Goal: Task Accomplishment & Management: Use online tool/utility

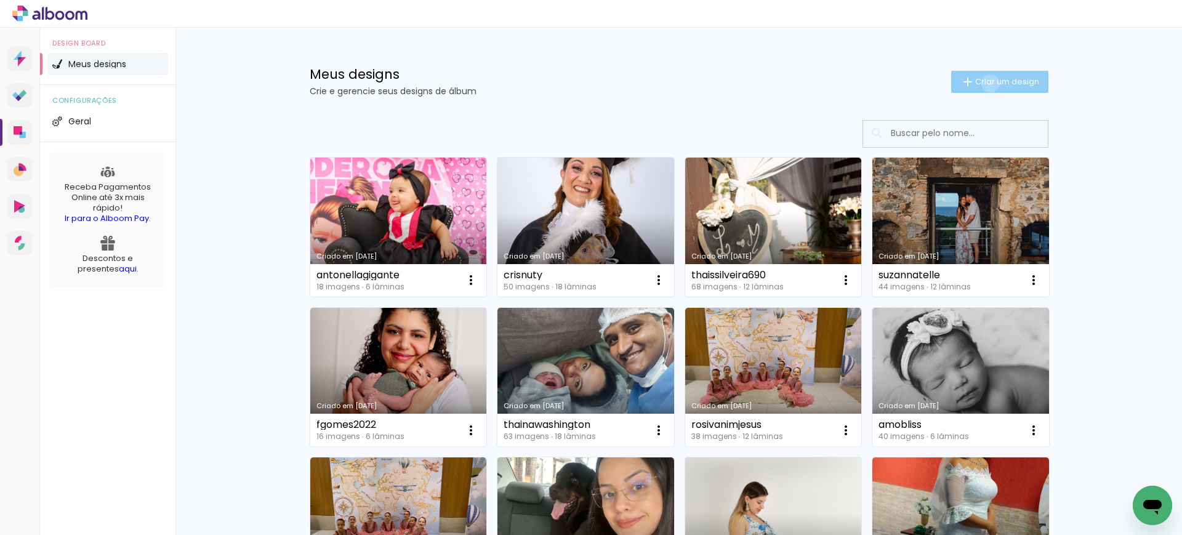
click at [982, 83] on span "Criar um design" at bounding box center [1007, 82] width 64 height 8
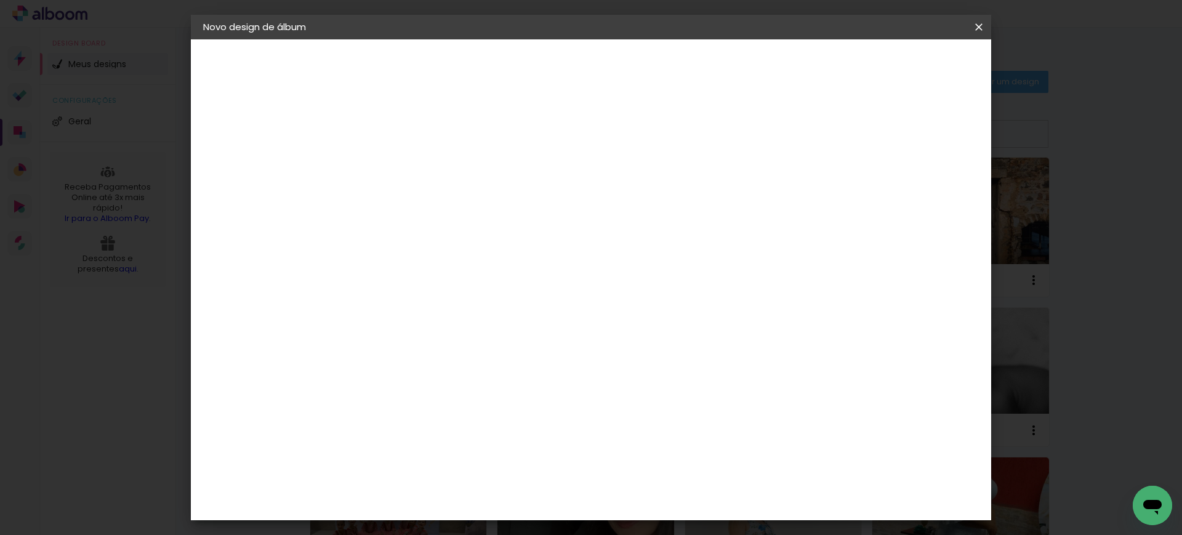
drag, startPoint x: 628, startPoint y: 143, endPoint x: 622, endPoint y: 172, distance: 29.5
click at [0, 0] on div at bounding box center [0, 0] width 0 height 0
click at [404, 172] on input at bounding box center [404, 165] width 0 height 19
type input "Ressalta-se que, em eventual situação futura de retomada do imóvel pelo banco, …"
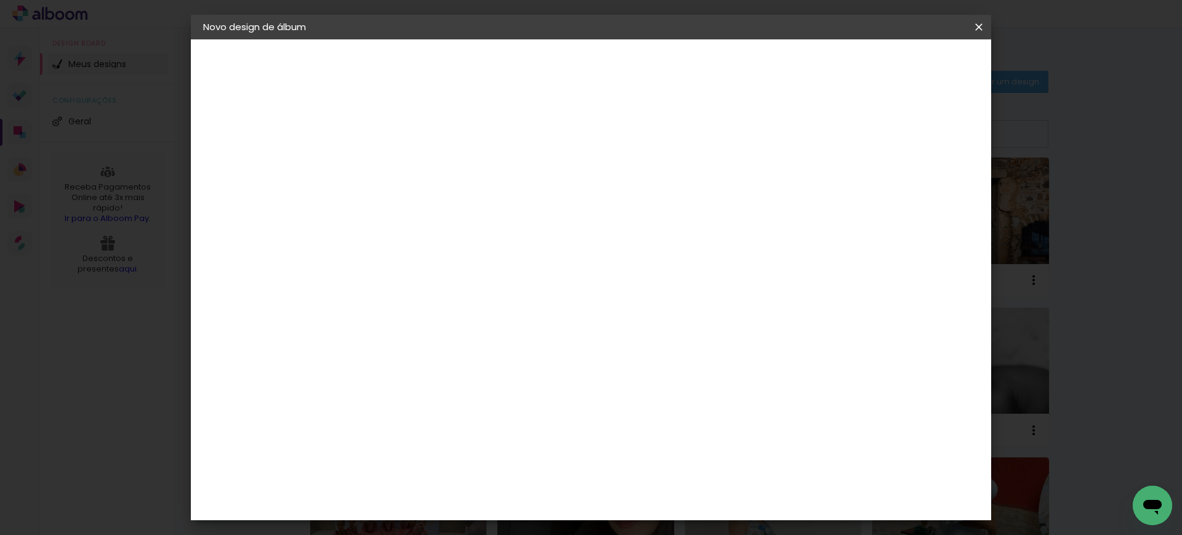
paste input "antonellagigante"
type input "antonellagigante 2"
type paper-input "antonellagigante 2"
click at [0, 0] on slot "Avançar" at bounding box center [0, 0] width 0 height 0
click at [0, 0] on slot "Tamanho Livre" at bounding box center [0, 0] width 0 height 0
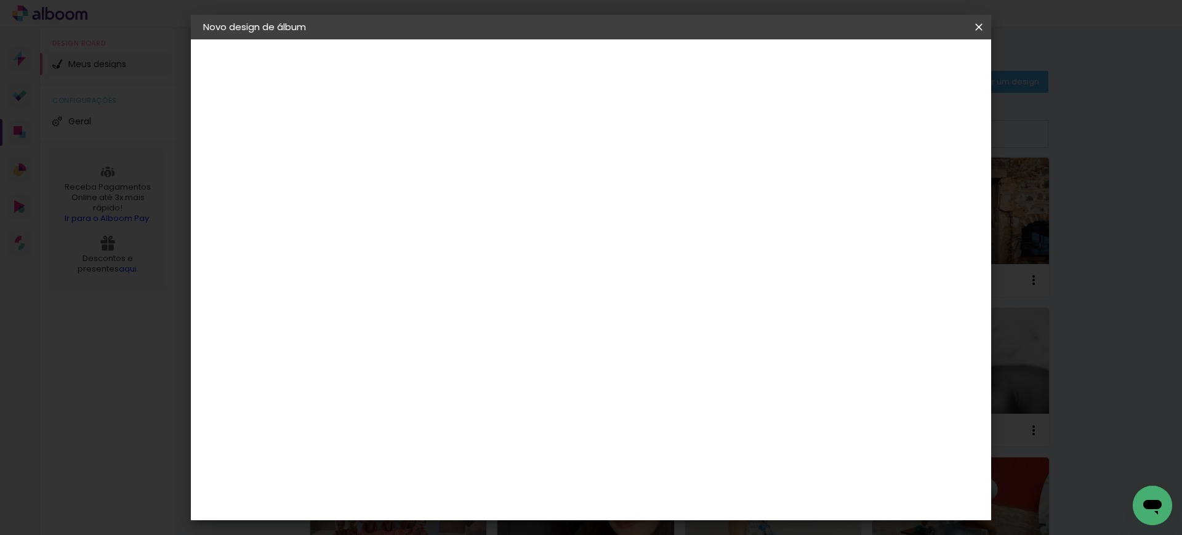
click at [0, 0] on slot "Avançar" at bounding box center [0, 0] width 0 height 0
click at [374, 354] on input "30" at bounding box center [366, 349] width 32 height 18
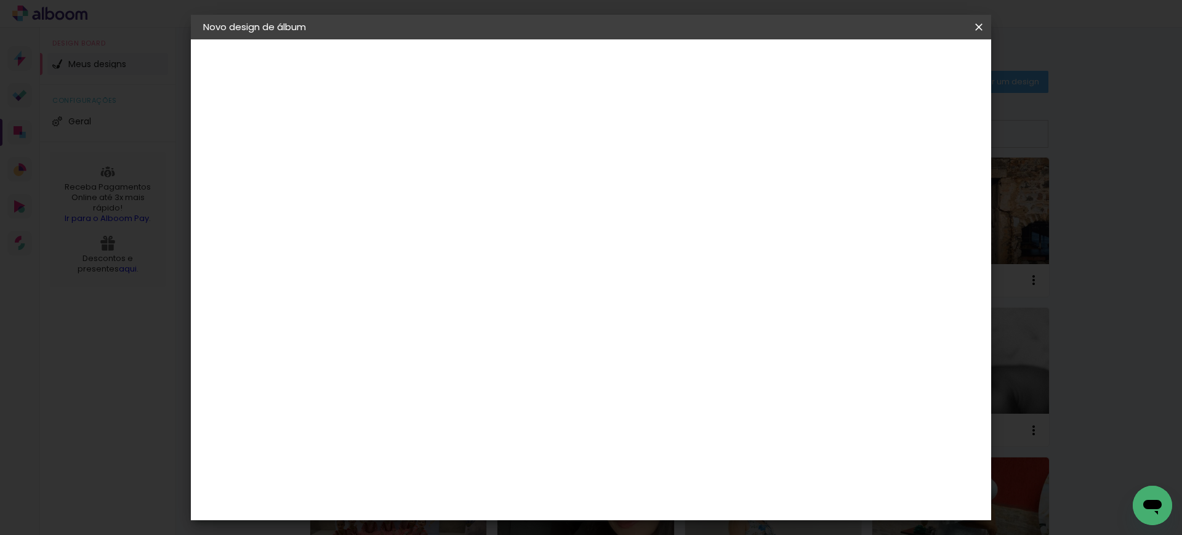
type input "20"
type paper-input "20"
click at [667, 433] on input "60" at bounding box center [658, 432] width 32 height 18
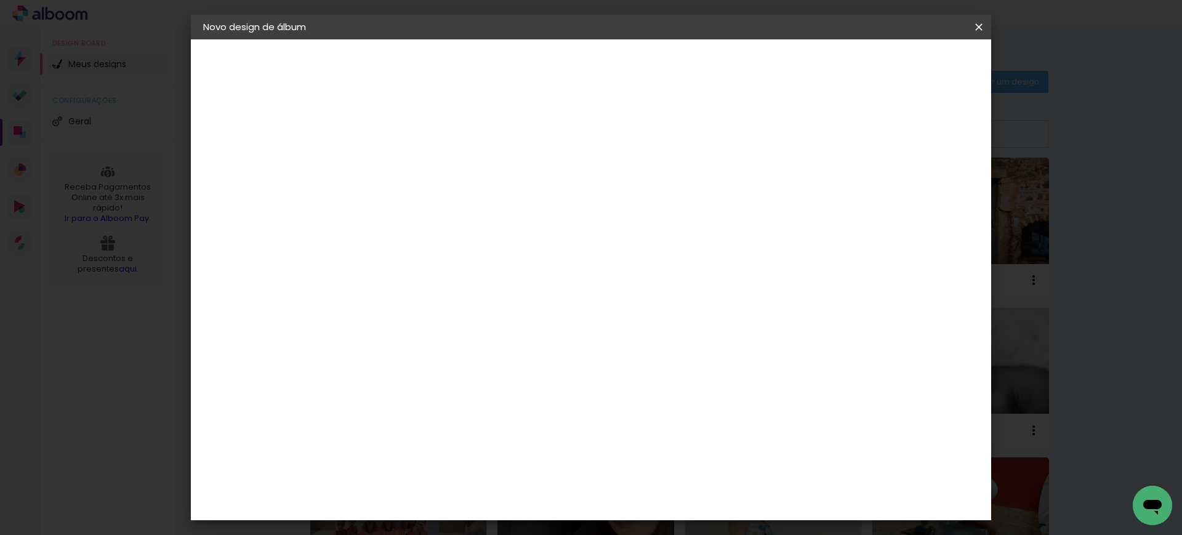
click at [667, 433] on input "60" at bounding box center [658, 432] width 32 height 18
type input "40"
type paper-input "40"
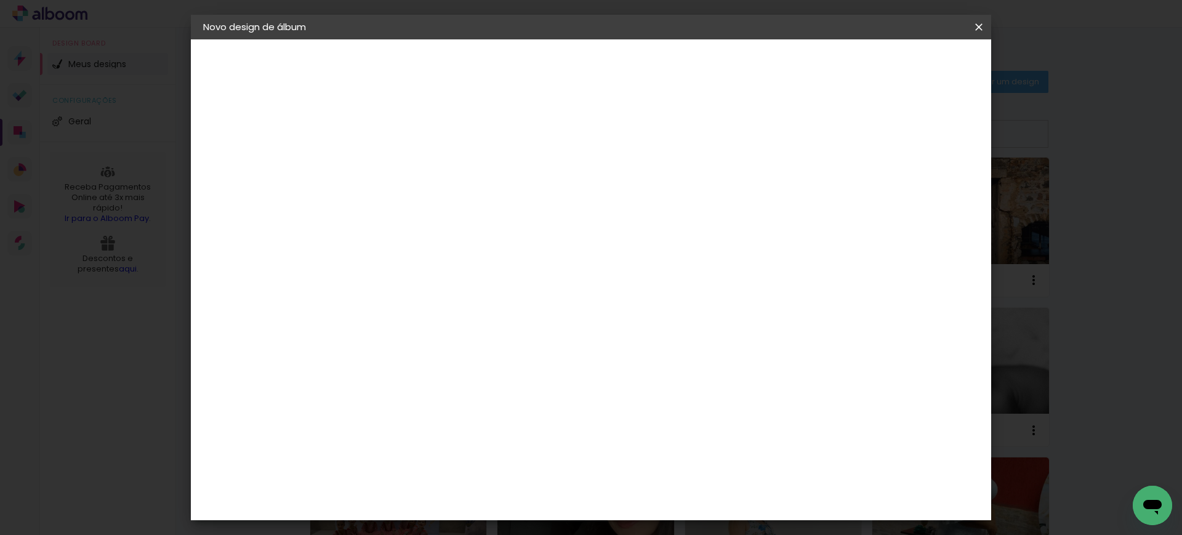
type input "13"
type paper-input "13"
click at [910, 179] on input "13" at bounding box center [899, 186] width 22 height 18
type input "14"
type paper-input "14"
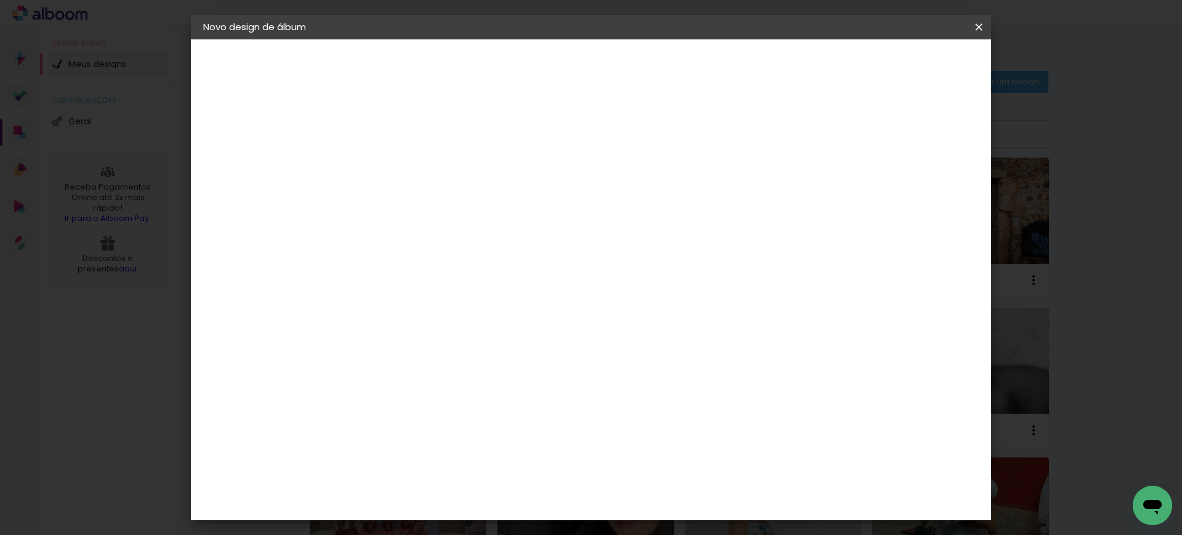
click at [892, 183] on input "14" at bounding box center [889, 186] width 22 height 18
type input "15"
type paper-input "15"
click at [892, 183] on input "15" at bounding box center [887, 186] width 22 height 18
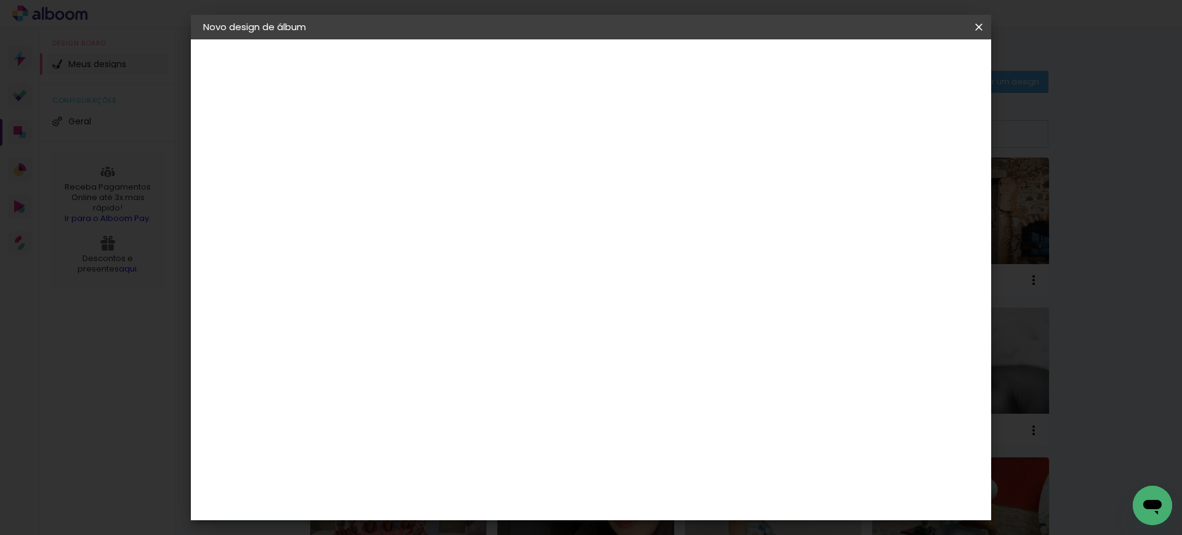
type input "1"
type paper-input "1"
click at [409, 142] on input "1" at bounding box center [396, 141] width 42 height 15
click at [911, 73] on paper-button "Iniciar design" at bounding box center [871, 65] width 81 height 21
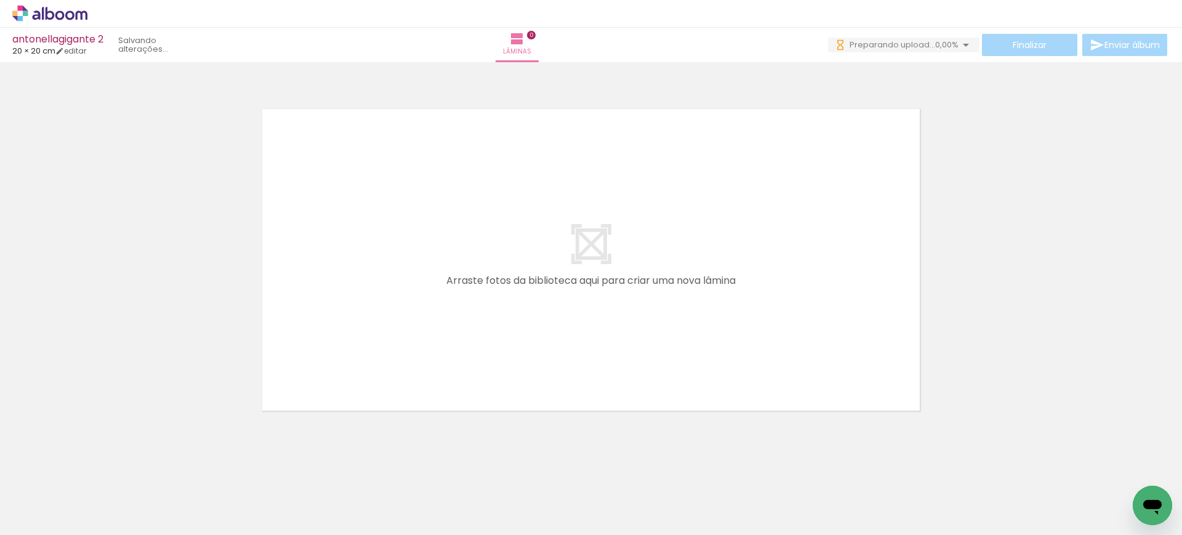
click at [133, 497] on div at bounding box center [123, 493] width 61 height 48
drag, startPoint x: 128, startPoint y: 491, endPoint x: 301, endPoint y: 376, distance: 207.7
click at [422, 267] on quentale-workspace at bounding box center [591, 267] width 1182 height 535
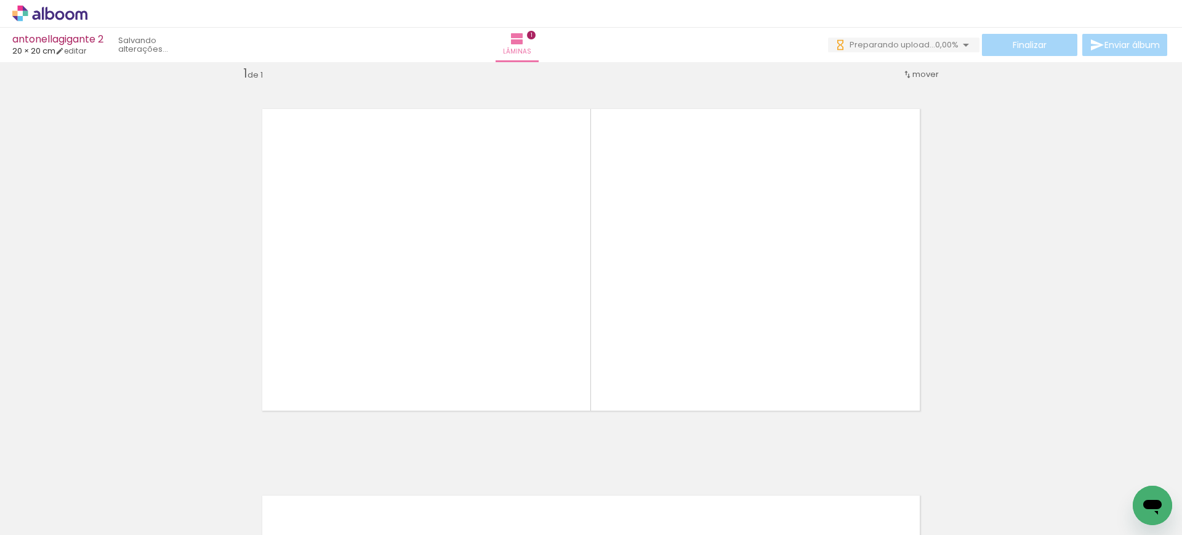
scroll to position [16, 0]
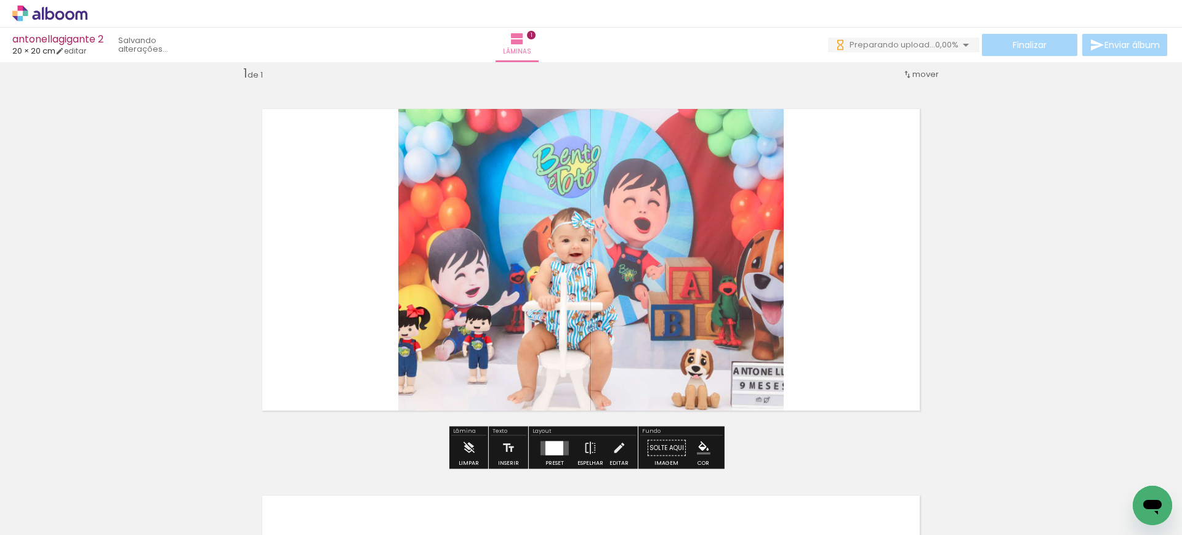
drag, startPoint x: 191, startPoint y: 489, endPoint x: 378, endPoint y: 278, distance: 282.5
click at [378, 278] on quentale-workspace at bounding box center [591, 267] width 1182 height 535
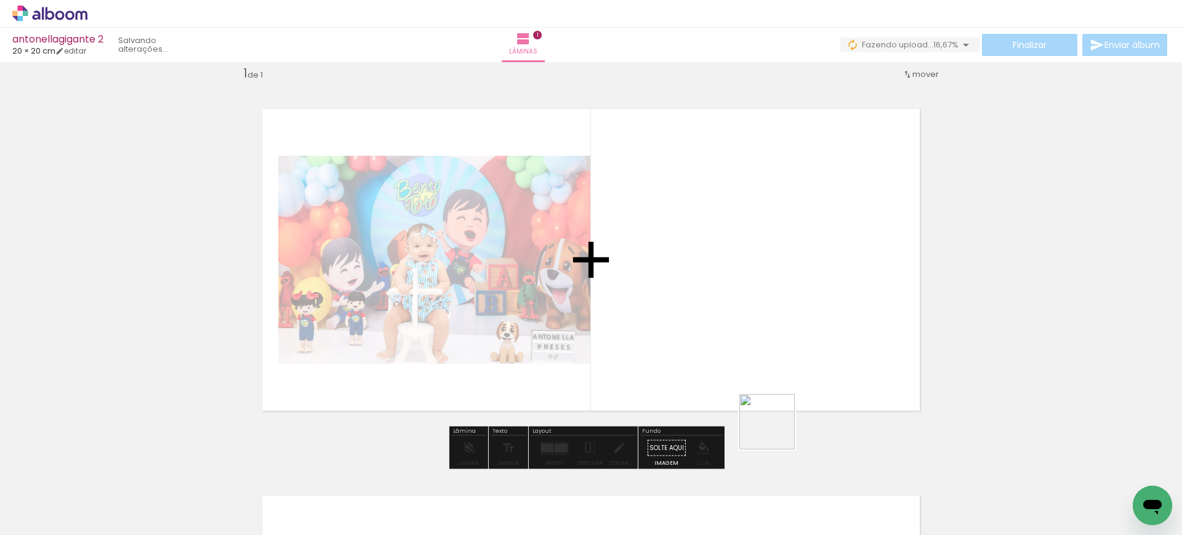
drag, startPoint x: 828, startPoint y: 495, endPoint x: 694, endPoint y: 323, distance: 217.9
click at [694, 323] on quentale-workspace at bounding box center [591, 267] width 1182 height 535
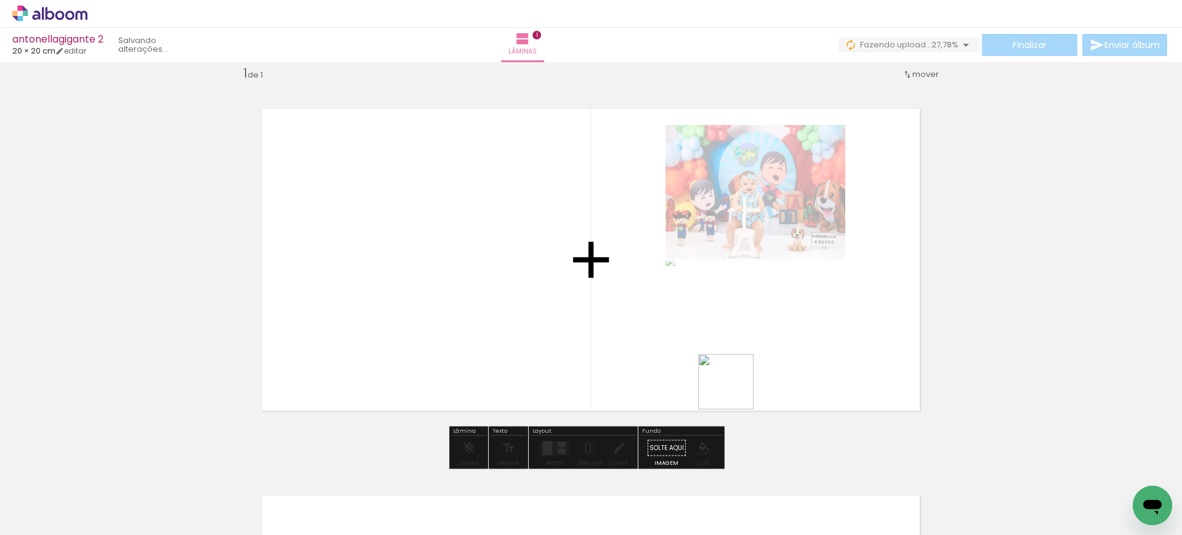
drag, startPoint x: 891, startPoint y: 490, endPoint x: 586, endPoint y: 265, distance: 378.5
click at [586, 265] on quentale-workspace at bounding box center [591, 267] width 1182 height 535
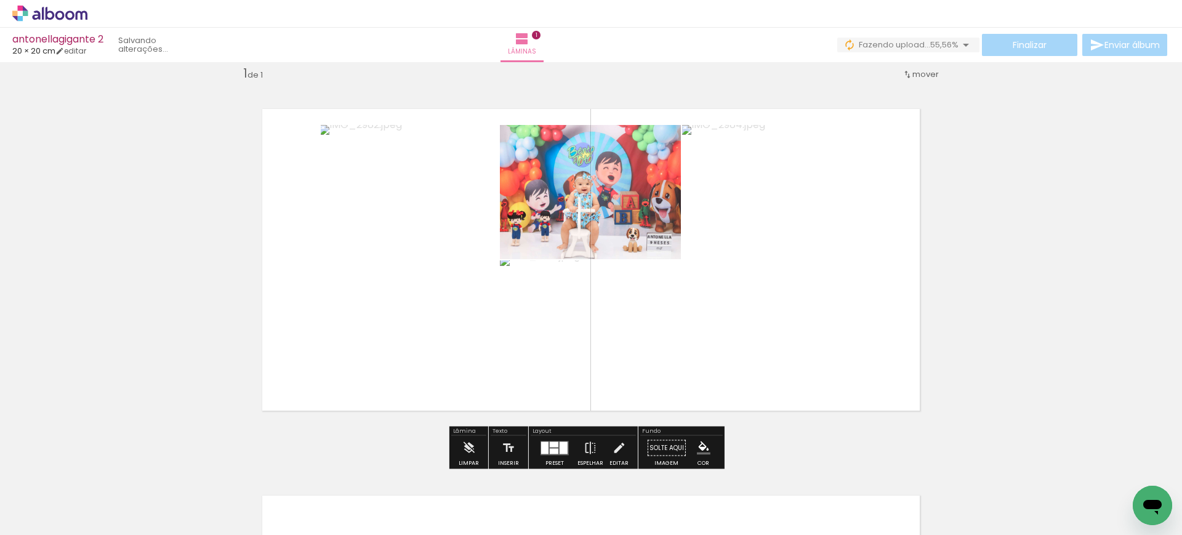
click at [550, 445] on div at bounding box center [554, 444] width 9 height 6
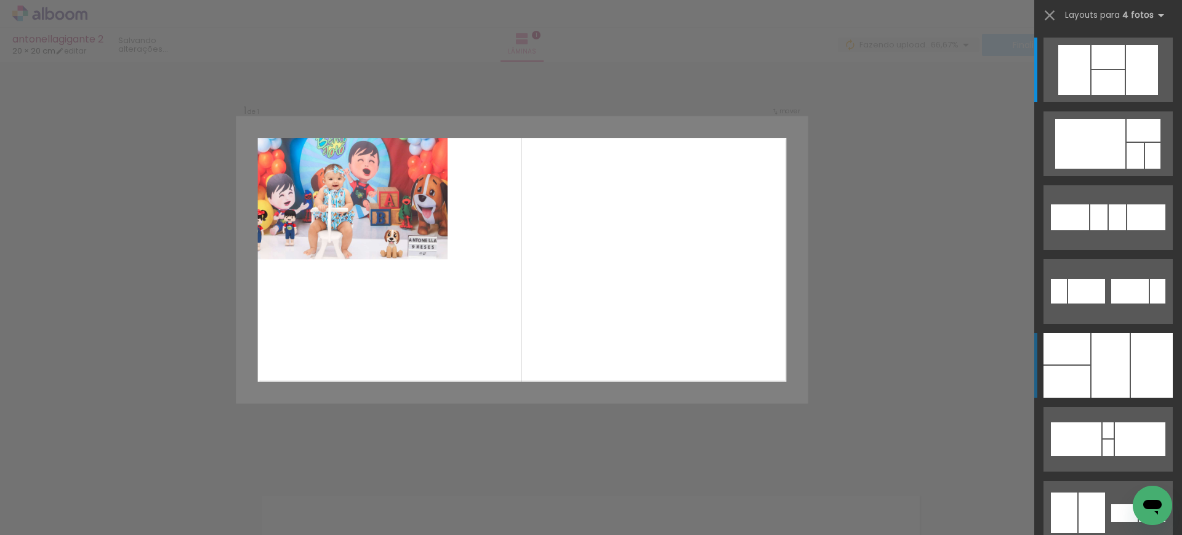
click at [1091, 372] on div at bounding box center [1110, 365] width 38 height 65
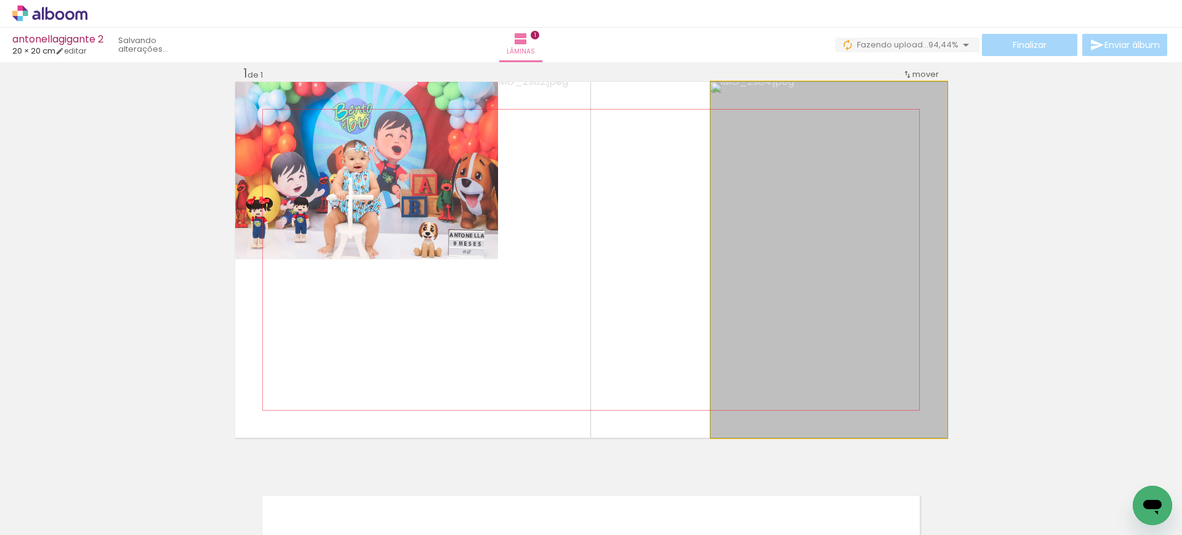
drag, startPoint x: 865, startPoint y: 233, endPoint x: 559, endPoint y: 232, distance: 305.3
click at [0, 0] on slot at bounding box center [0, 0] width 0 height 0
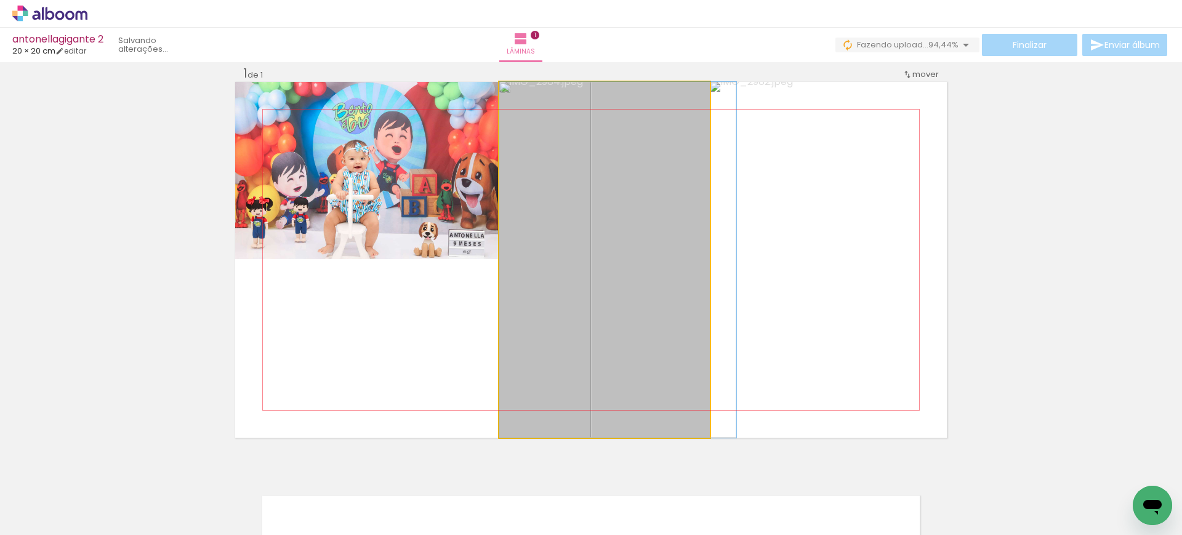
drag, startPoint x: 559, startPoint y: 232, endPoint x: 622, endPoint y: 232, distance: 62.2
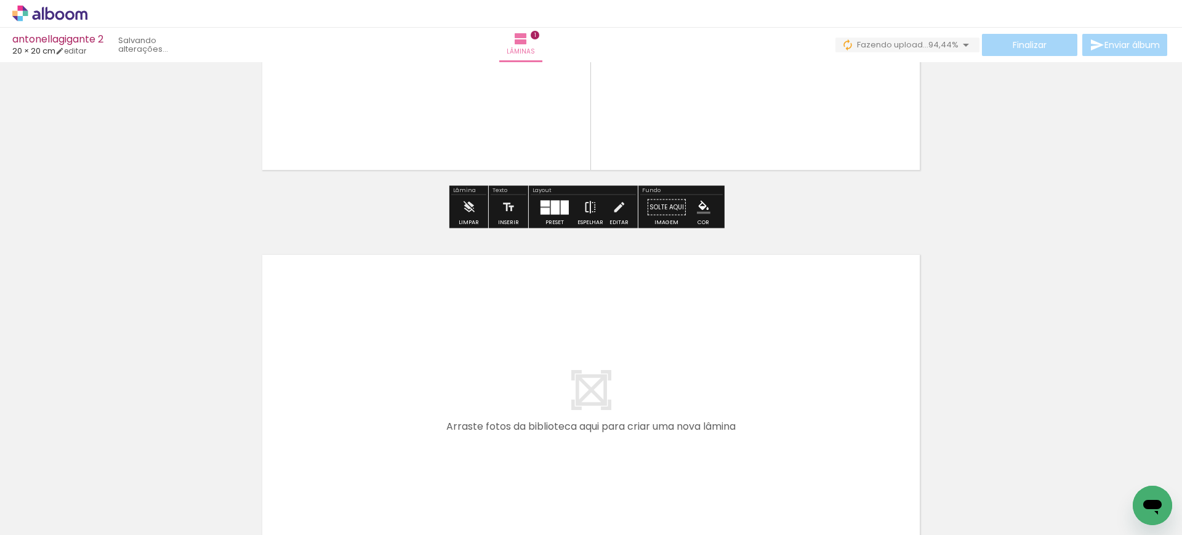
scroll to position [258, 0]
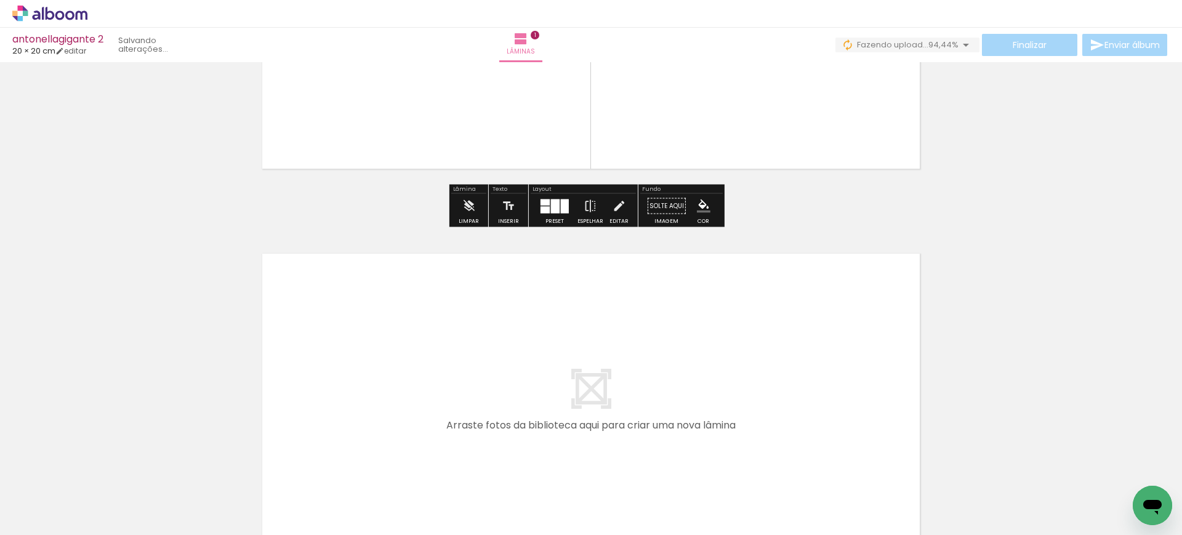
drag, startPoint x: 262, startPoint y: 488, endPoint x: 388, endPoint y: 320, distance: 210.5
click at [388, 320] on quentale-workspace at bounding box center [591, 267] width 1182 height 535
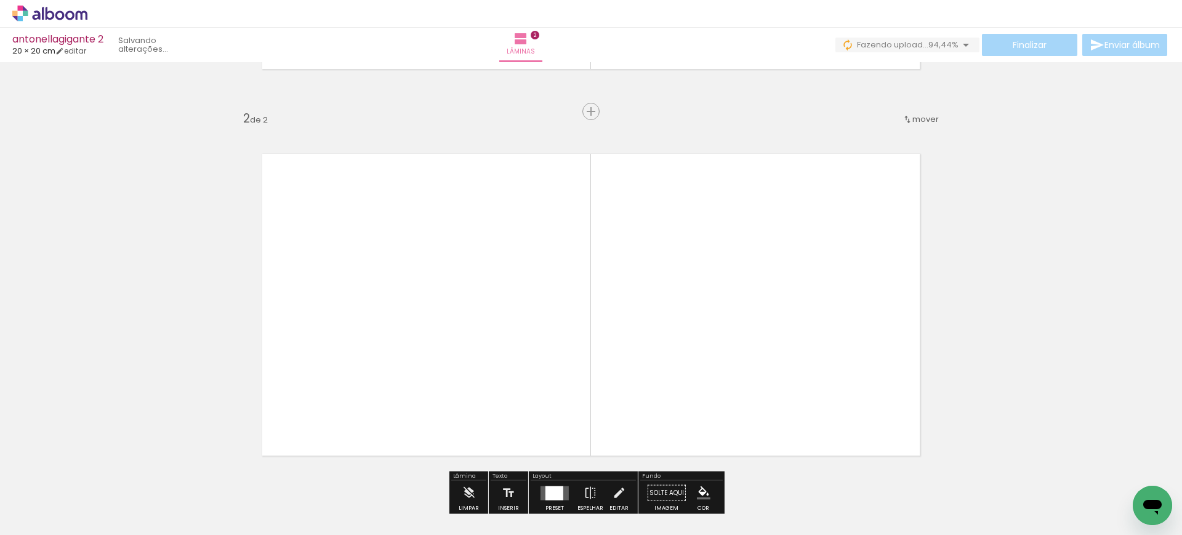
scroll to position [402, 0]
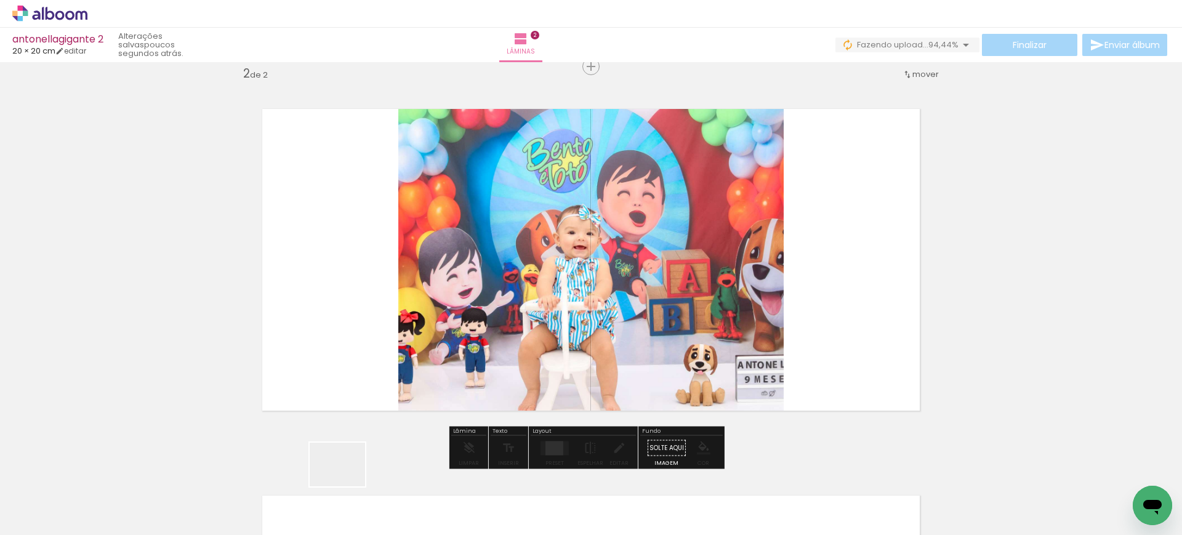
drag, startPoint x: 334, startPoint y: 492, endPoint x: 759, endPoint y: 224, distance: 502.8
click at [759, 224] on quentale-workspace at bounding box center [591, 267] width 1182 height 535
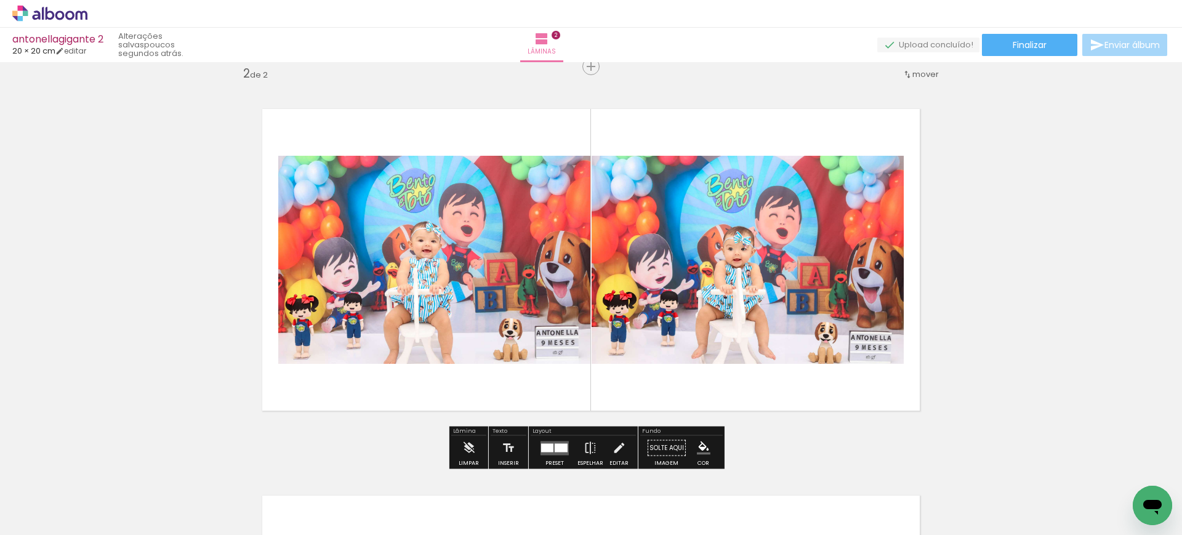
click at [547, 443] on div at bounding box center [547, 447] width 12 height 9
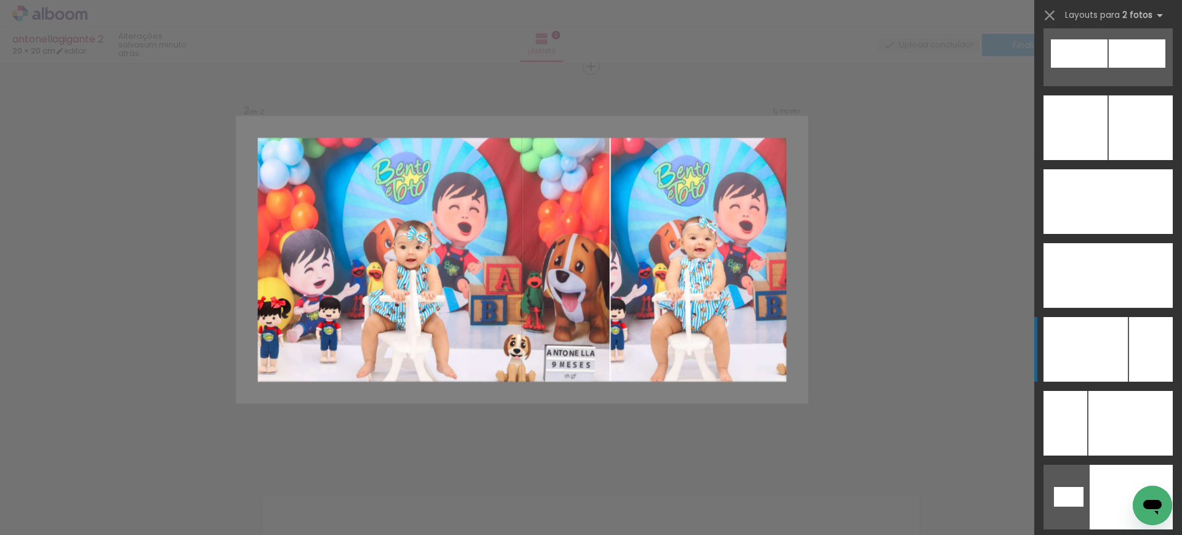
scroll to position [5256, 0]
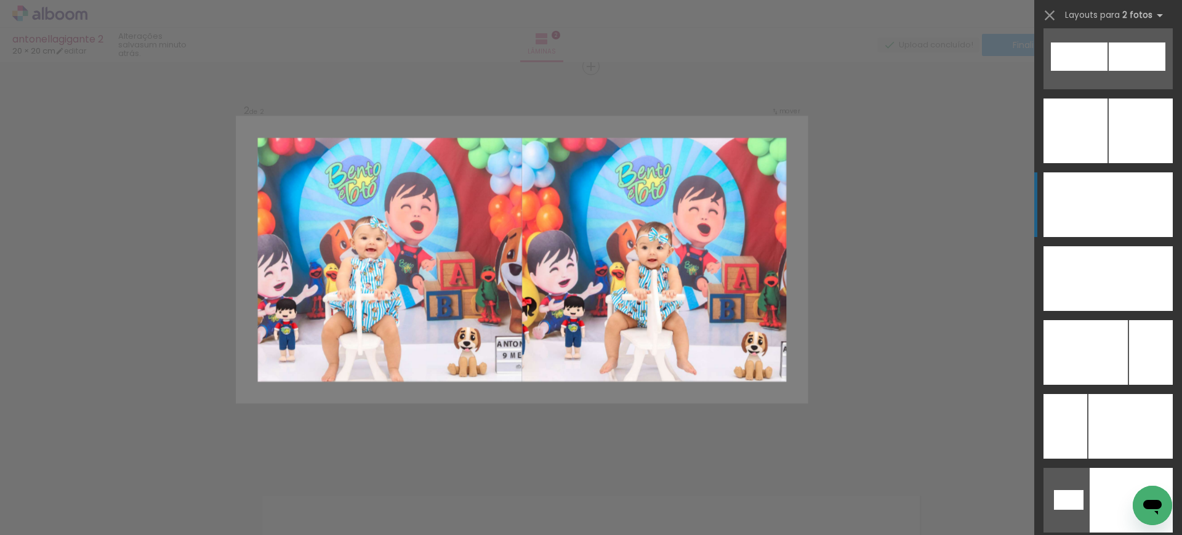
click at [1095, 208] on div at bounding box center [1075, 204] width 65 height 65
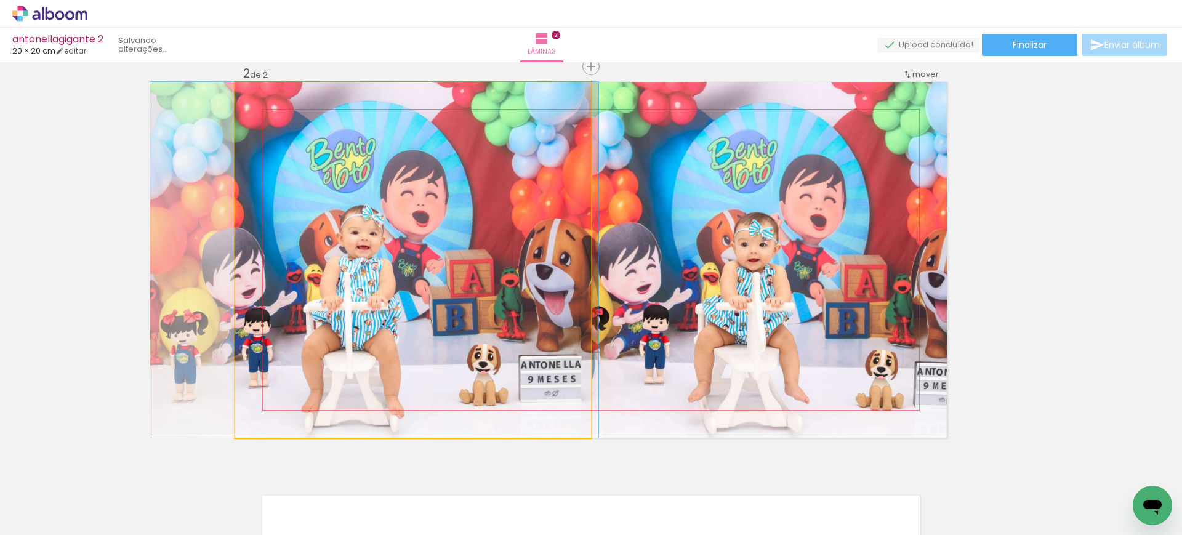
drag, startPoint x: 401, startPoint y: 292, endPoint x: 361, endPoint y: 286, distance: 39.9
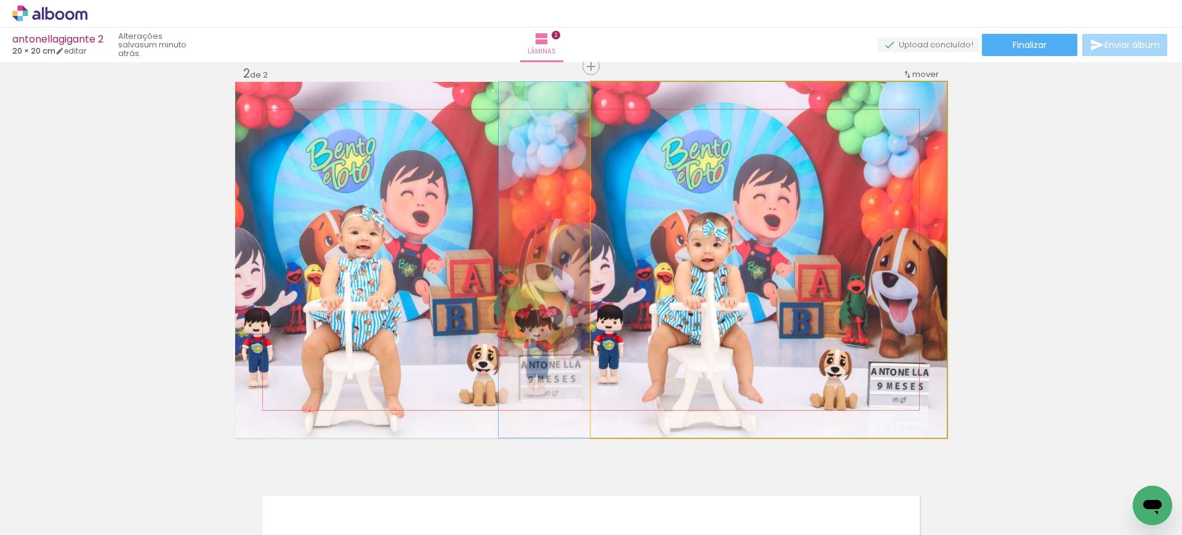
drag, startPoint x: 765, startPoint y: 309, endPoint x: 691, endPoint y: 301, distance: 74.9
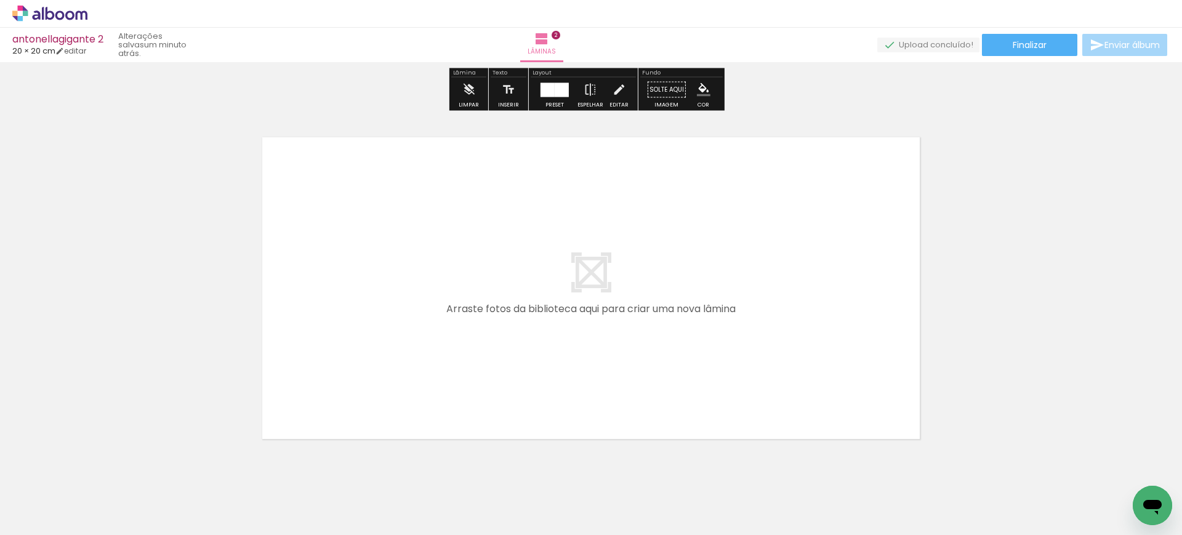
scroll to position [812, 0]
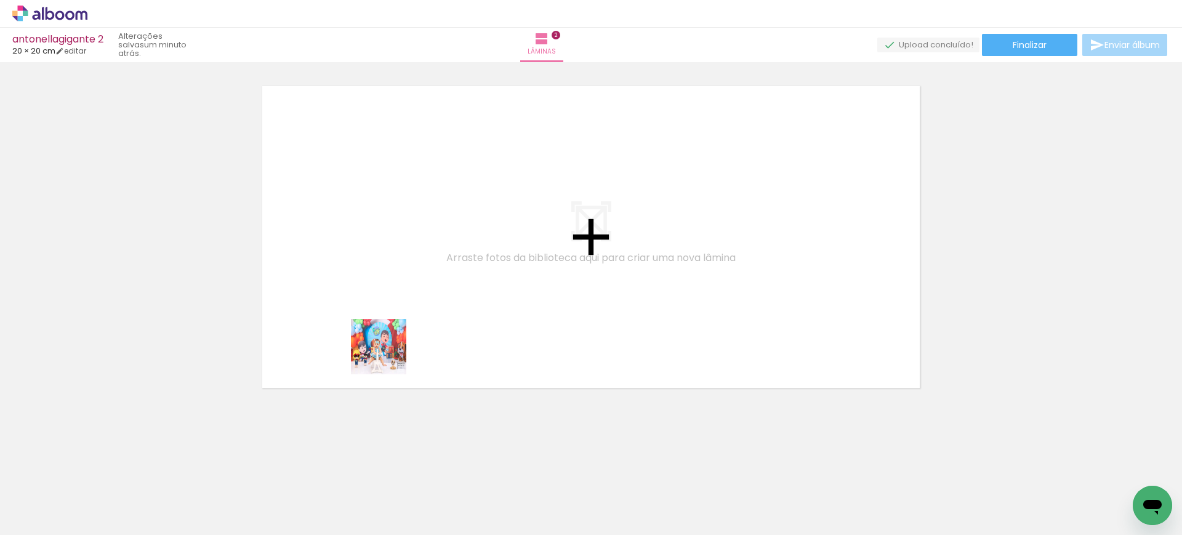
drag, startPoint x: 396, startPoint y: 496, endPoint x: 388, endPoint y: 265, distance: 231.5
click at [388, 265] on quentale-workspace at bounding box center [591, 267] width 1182 height 535
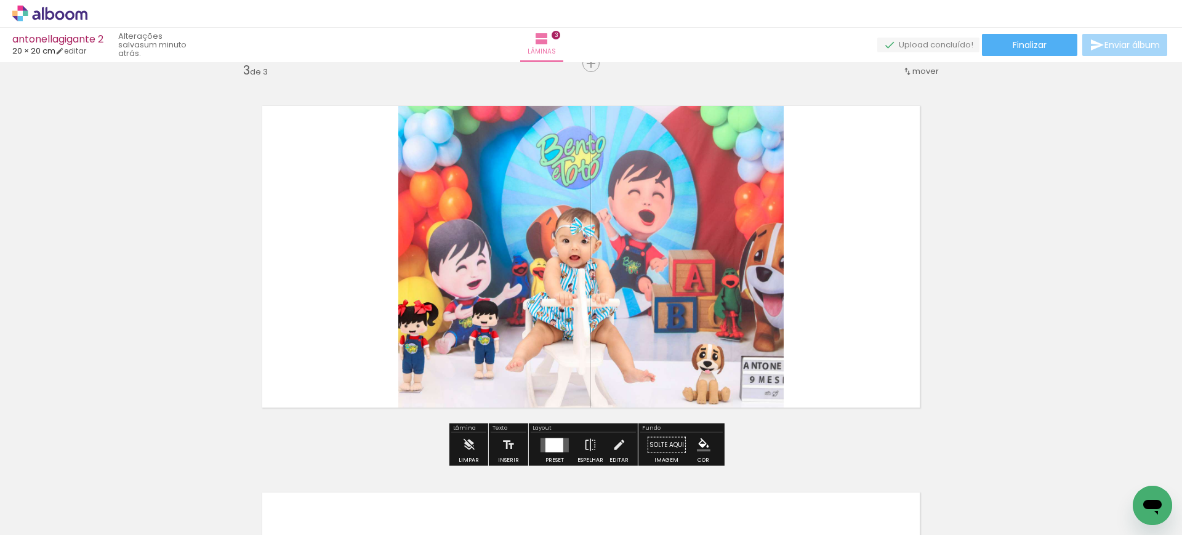
scroll to position [789, 0]
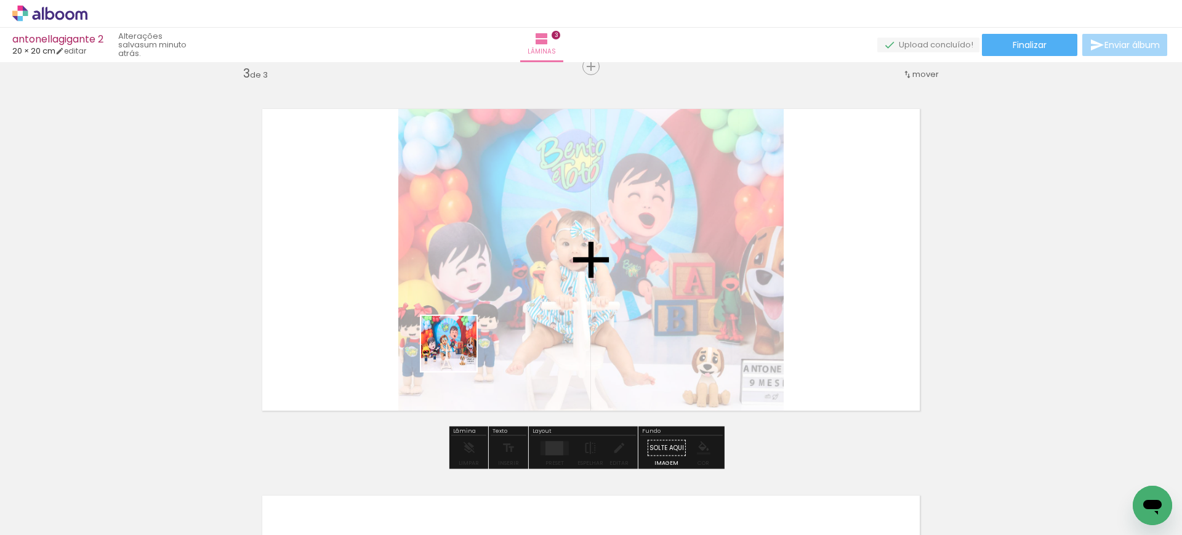
drag, startPoint x: 473, startPoint y: 480, endPoint x: 456, endPoint y: 290, distance: 190.9
click at [456, 290] on quentale-workspace at bounding box center [591, 267] width 1182 height 535
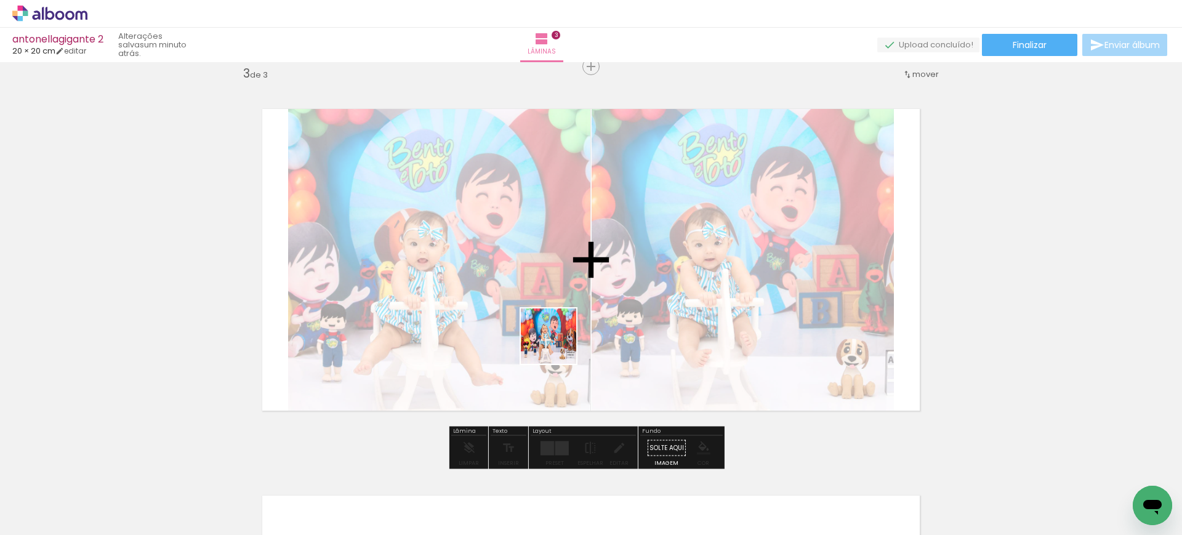
drag, startPoint x: 544, startPoint y: 489, endPoint x: 559, endPoint y: 326, distance: 163.8
click at [559, 326] on quentale-workspace at bounding box center [591, 267] width 1182 height 535
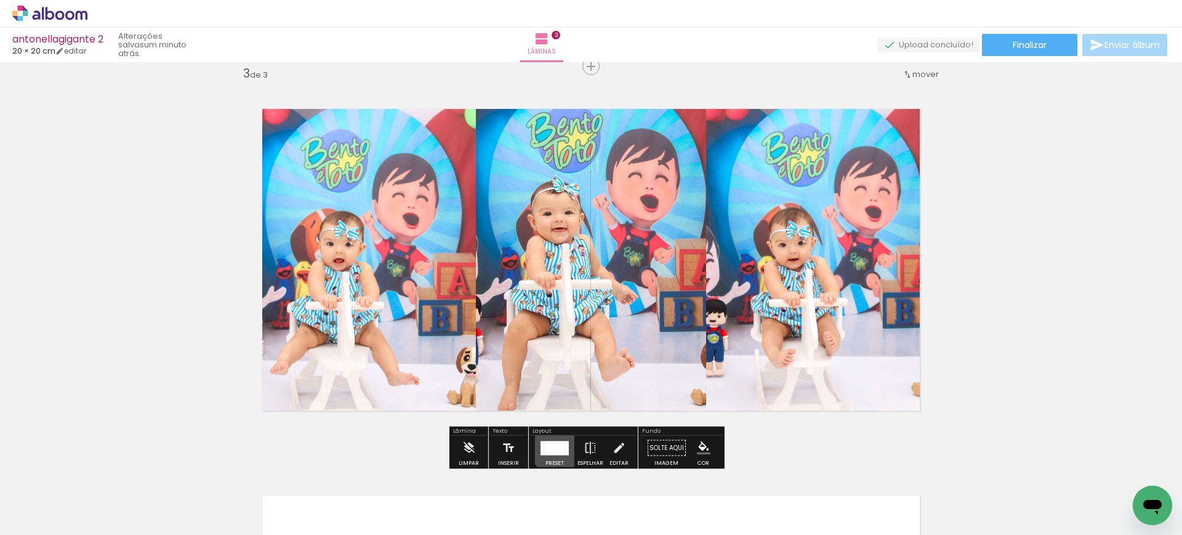
click at [555, 446] on div at bounding box center [554, 448] width 21 height 14
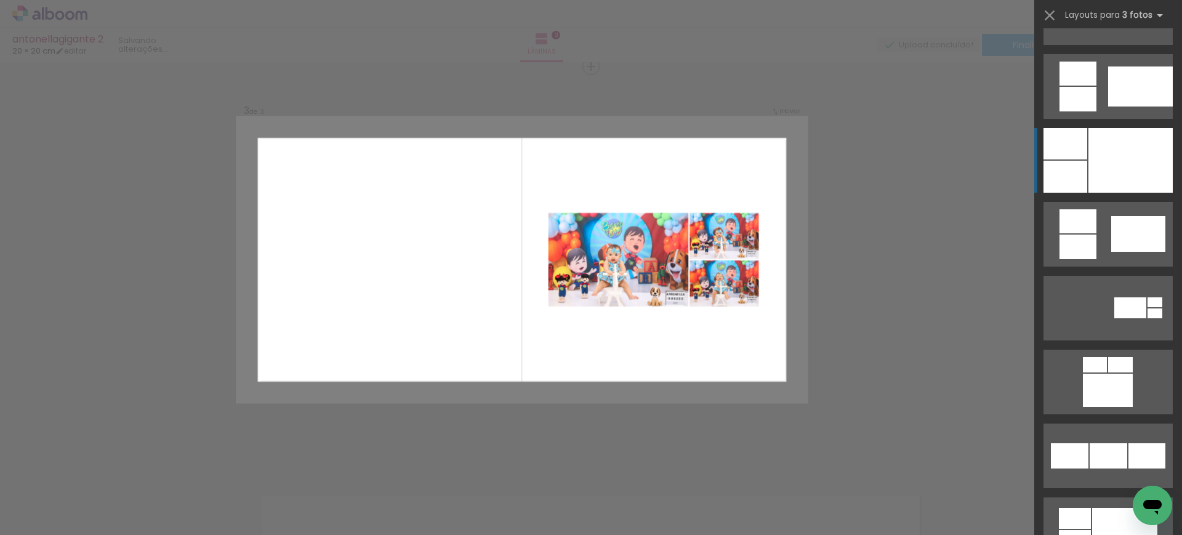
scroll to position [1976, 0]
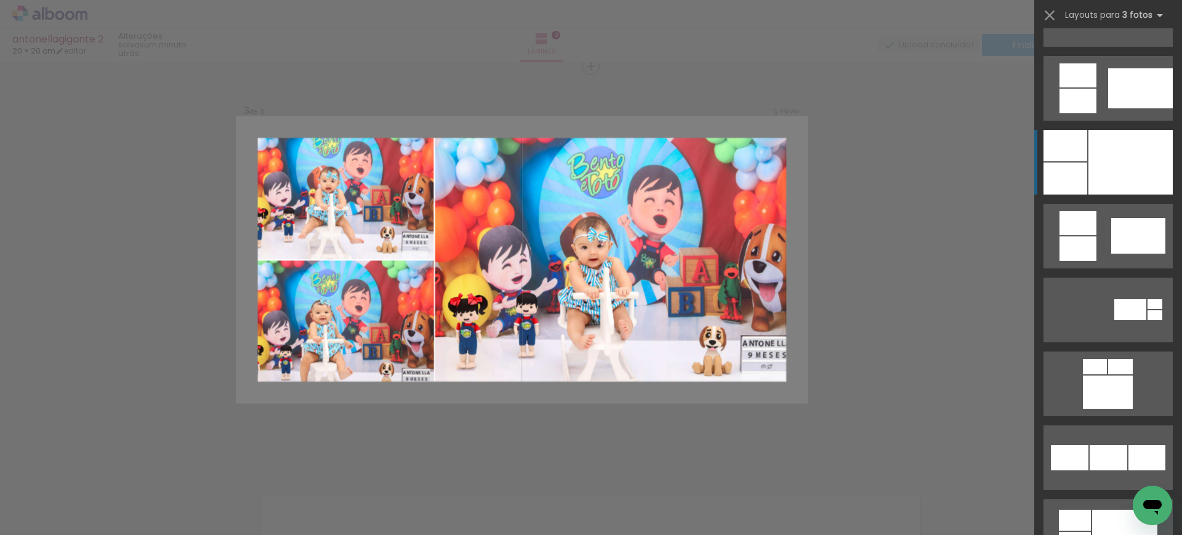
click at [1109, 158] on div at bounding box center [1130, 162] width 84 height 65
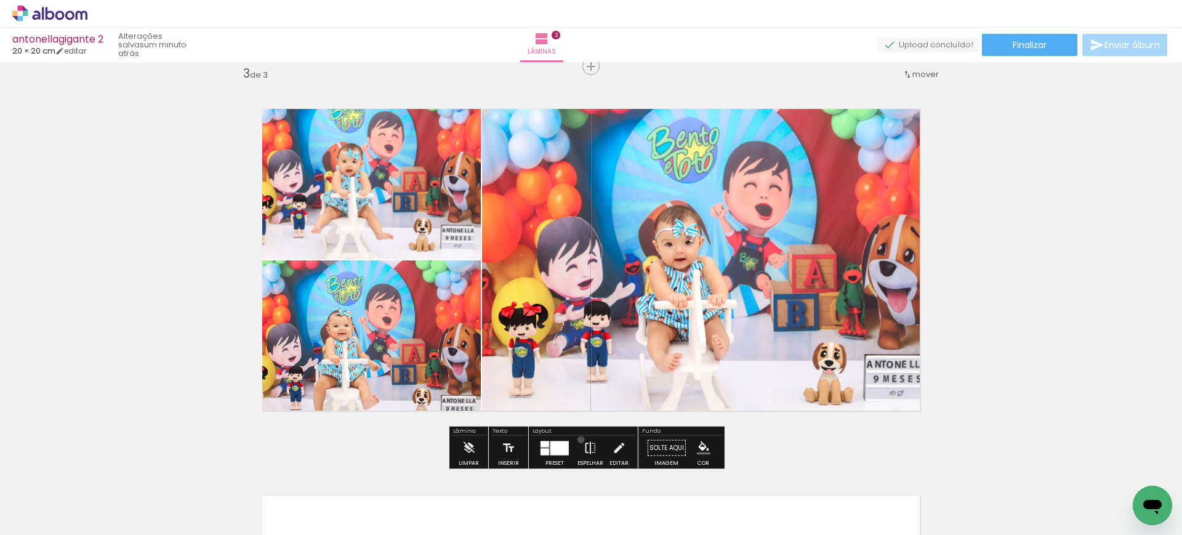
click at [578, 439] on paper-button "Espelhar" at bounding box center [590, 451] width 32 height 31
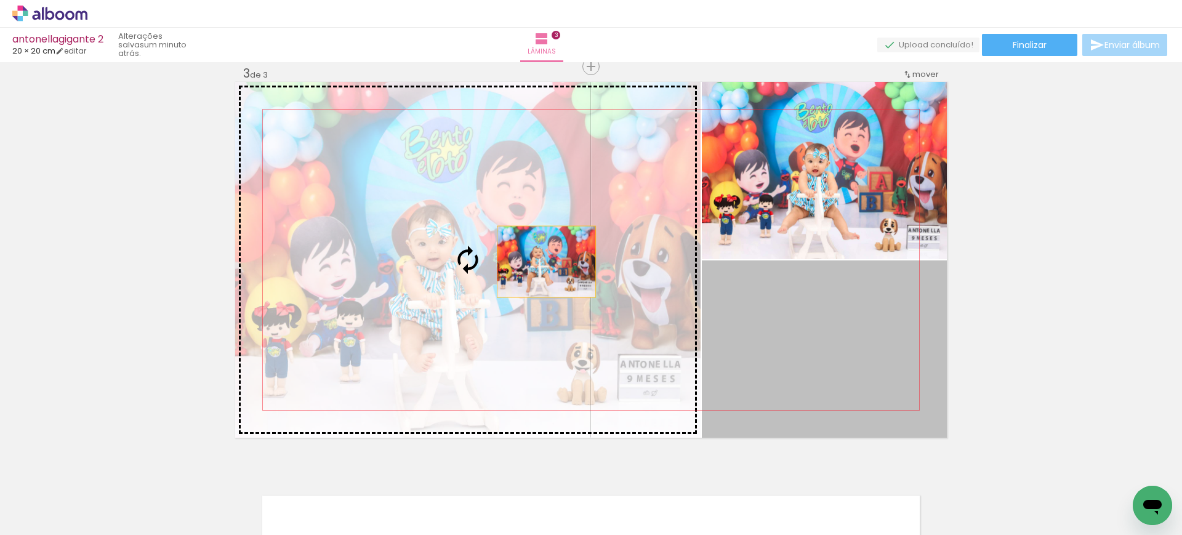
drag, startPoint x: 801, startPoint y: 314, endPoint x: 406, endPoint y: 217, distance: 406.3
click at [0, 0] on slot at bounding box center [0, 0] width 0 height 0
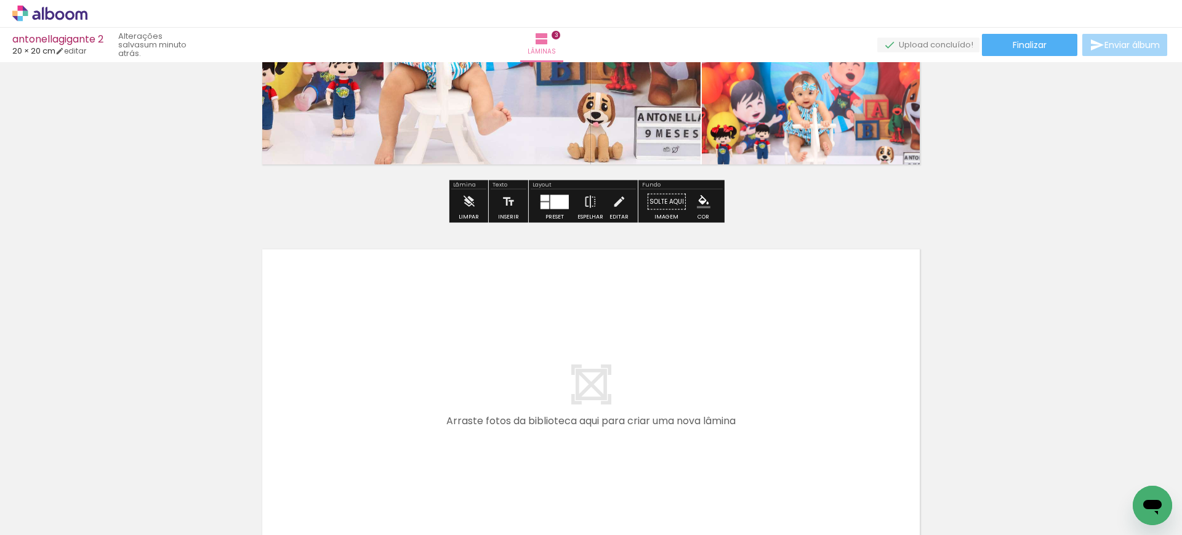
scroll to position [1039, 0]
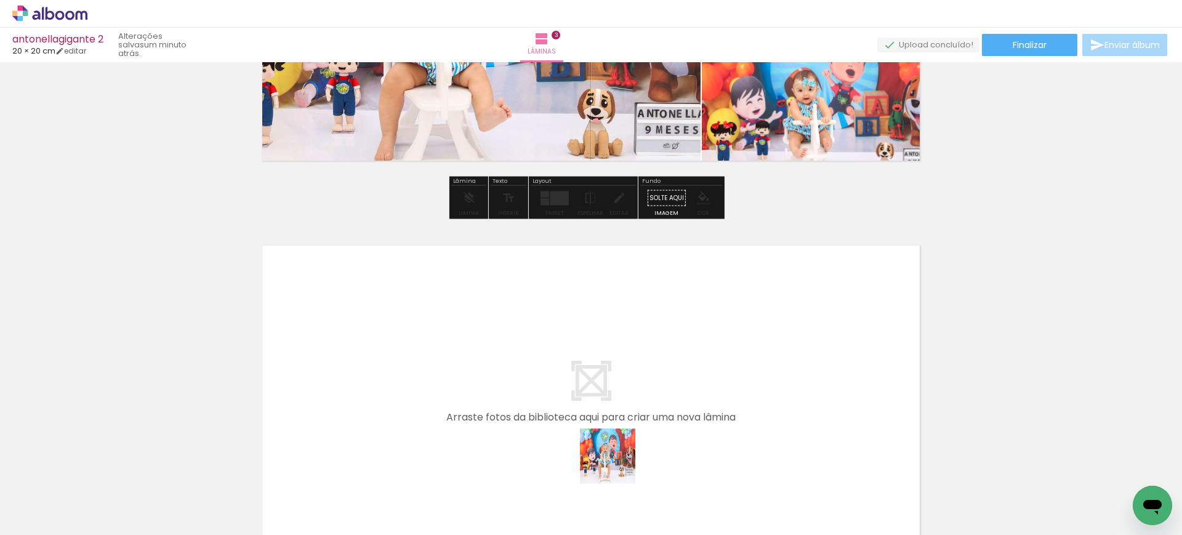
drag, startPoint x: 642, startPoint y: 510, endPoint x: 593, endPoint y: 418, distance: 104.3
click at [593, 418] on quentale-workspace at bounding box center [591, 267] width 1182 height 535
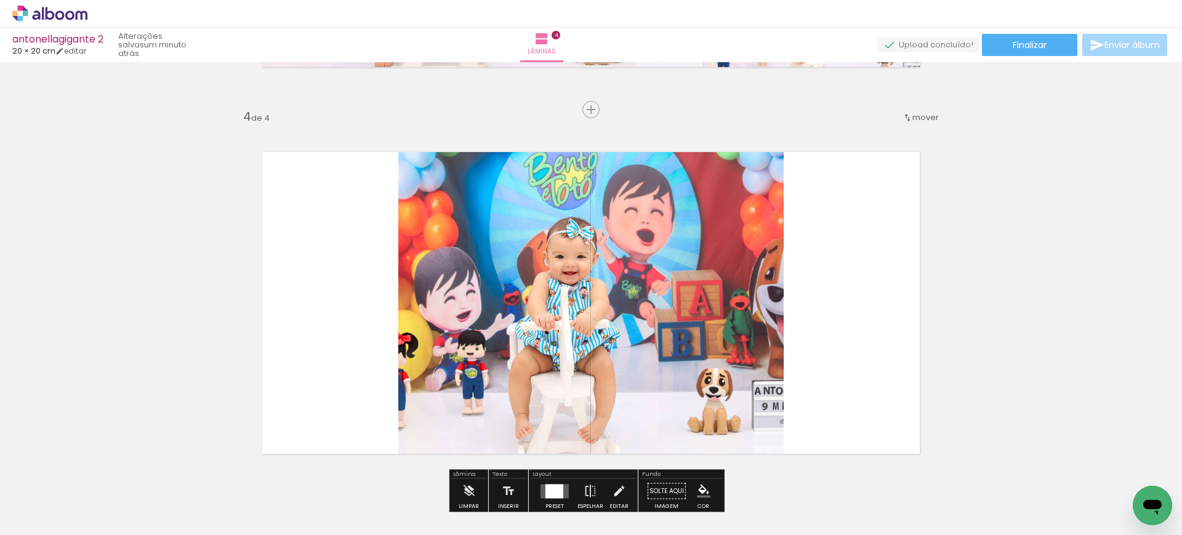
scroll to position [1175, 0]
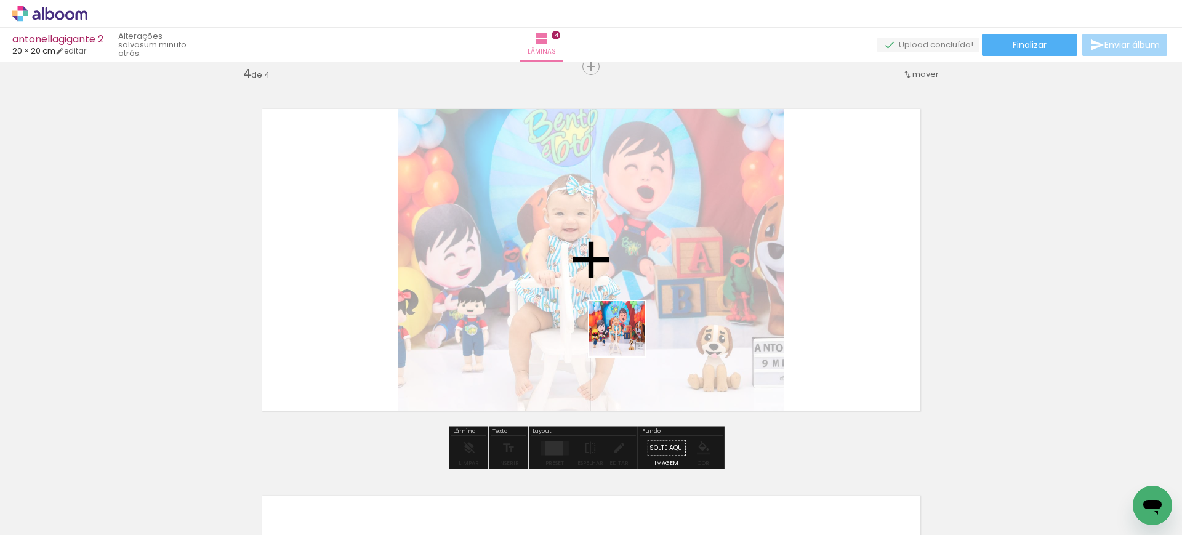
drag, startPoint x: 673, startPoint y: 510, endPoint x: 616, endPoint y: 301, distance: 216.8
click at [616, 301] on quentale-workspace at bounding box center [591, 267] width 1182 height 535
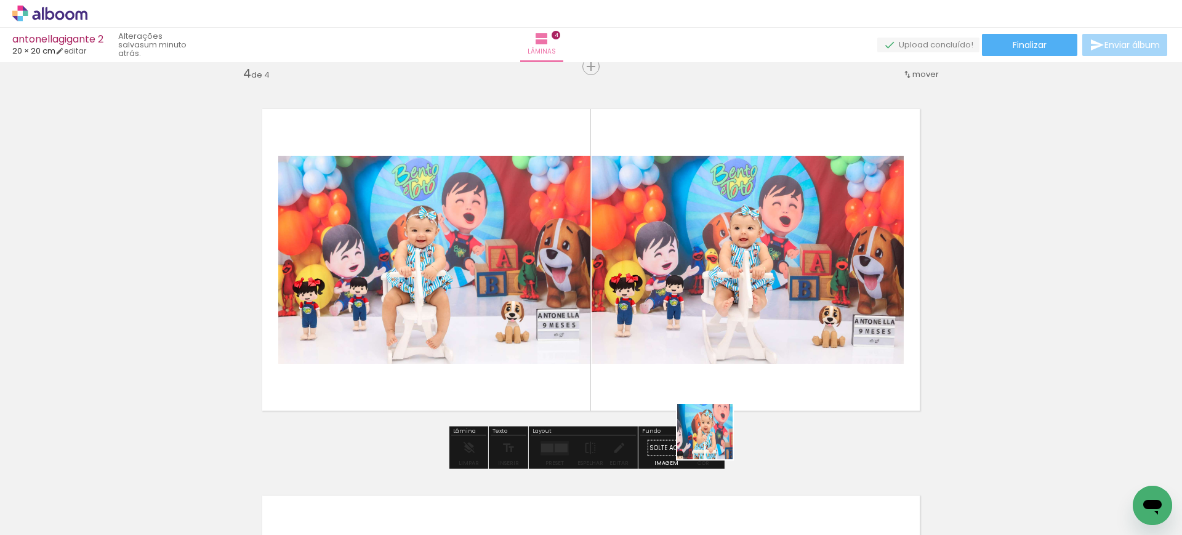
drag, startPoint x: 743, startPoint y: 497, endPoint x: 683, endPoint y: 359, distance: 151.0
click at [683, 359] on quentale-workspace at bounding box center [591, 267] width 1182 height 535
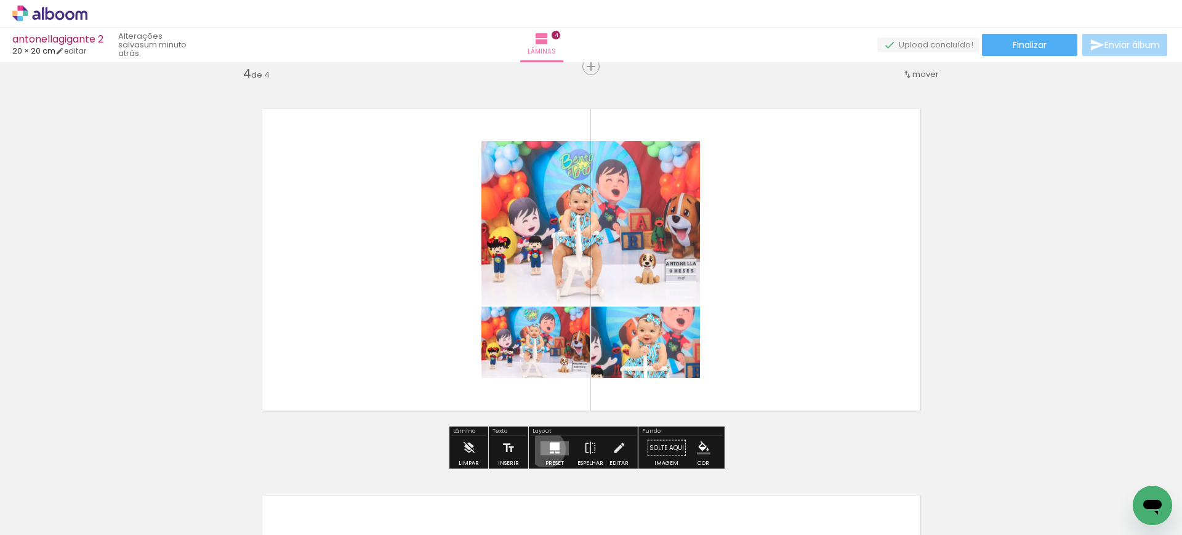
click at [543, 449] on quentale-layouter at bounding box center [554, 448] width 28 height 14
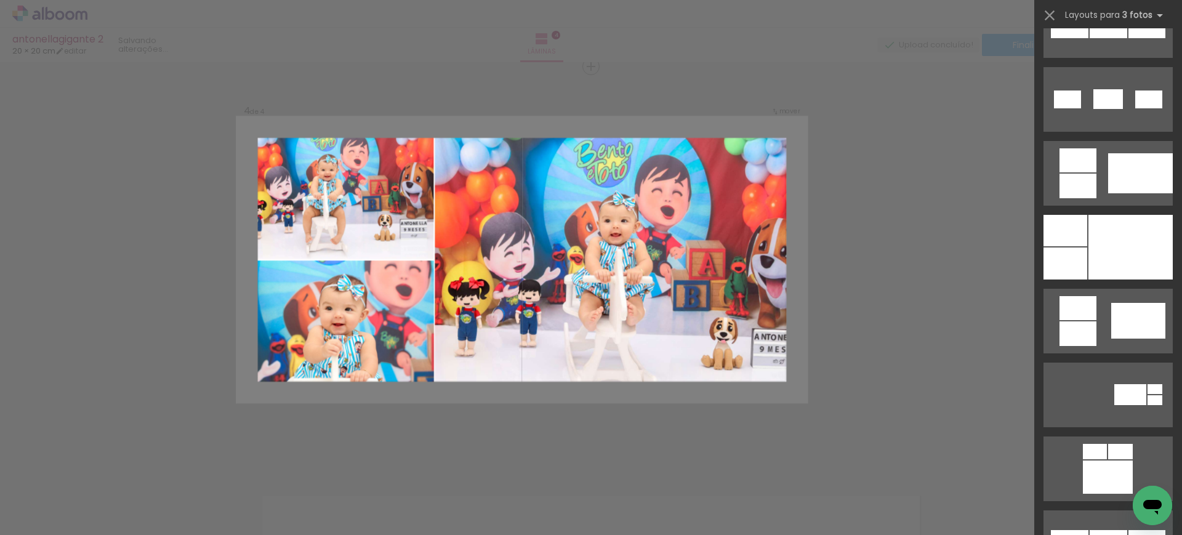
scroll to position [862, 0]
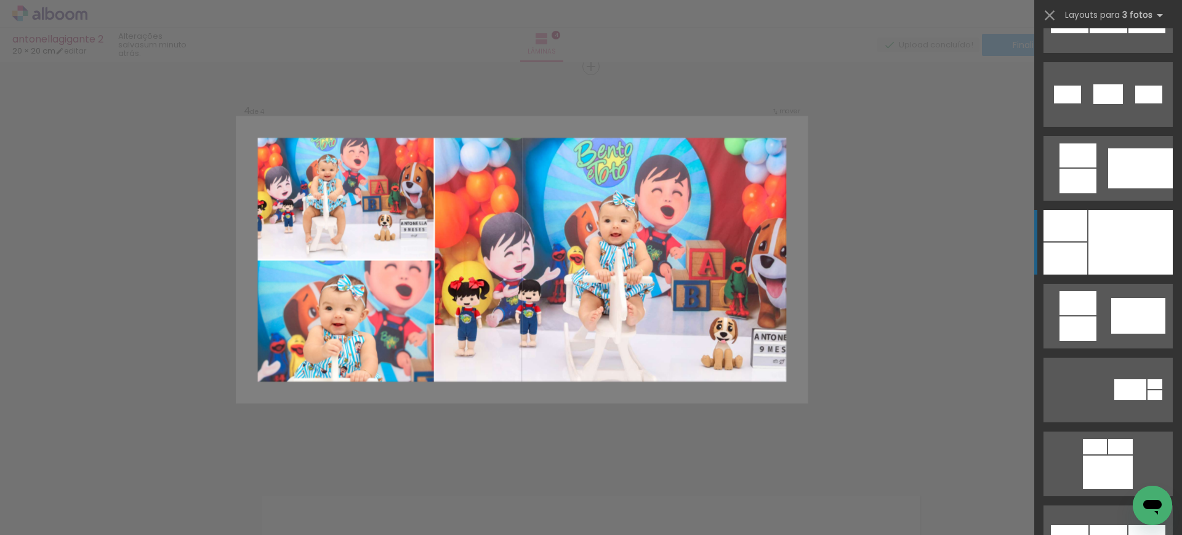
click at [1099, 246] on div at bounding box center [1130, 242] width 84 height 65
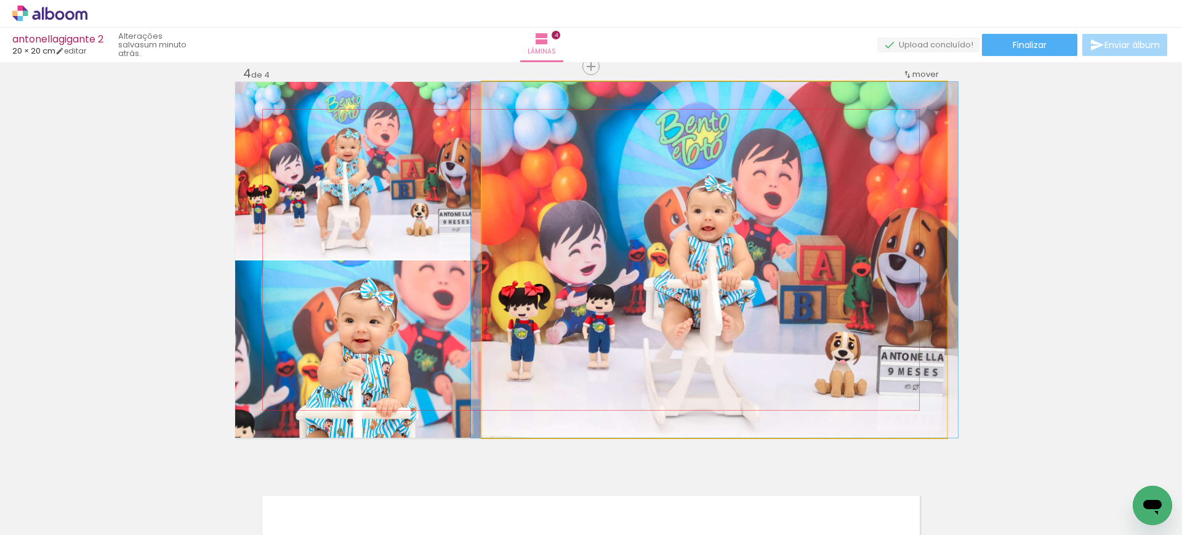
drag, startPoint x: 686, startPoint y: 308, endPoint x: 582, endPoint y: 292, distance: 105.7
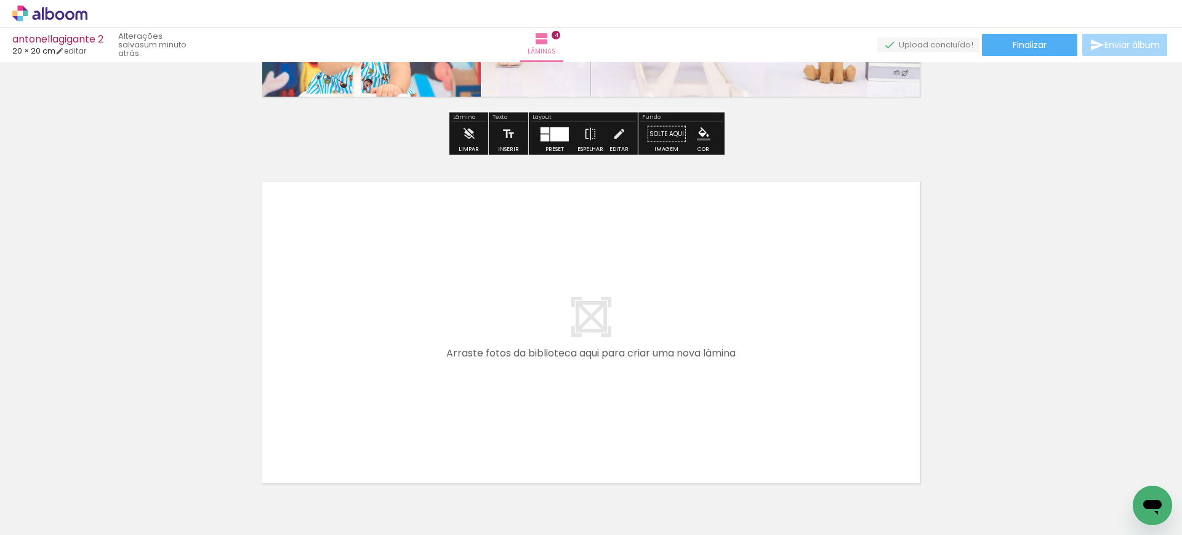
scroll to position [0, 164]
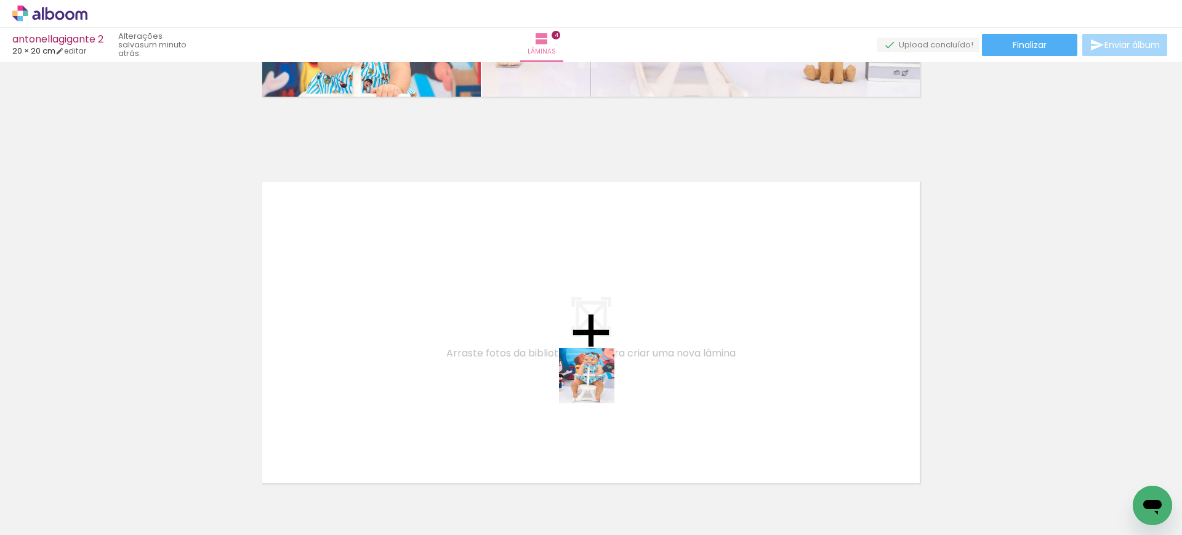
drag, startPoint x: 810, startPoint y: 506, endPoint x: 592, endPoint y: 381, distance: 251.1
click at [592, 381] on quentale-workspace at bounding box center [591, 267] width 1182 height 535
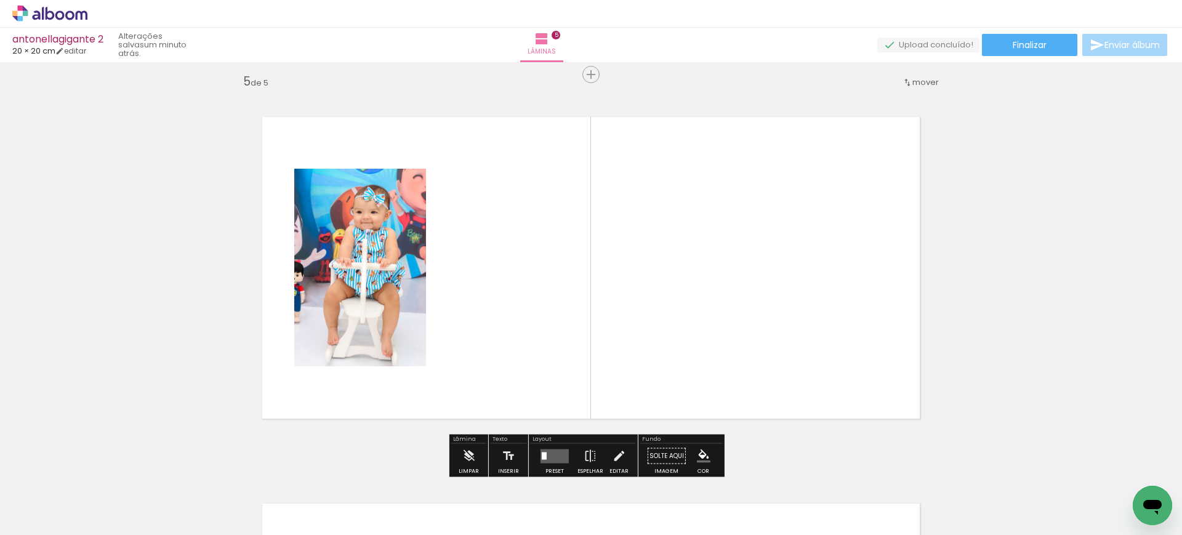
scroll to position [1562, 0]
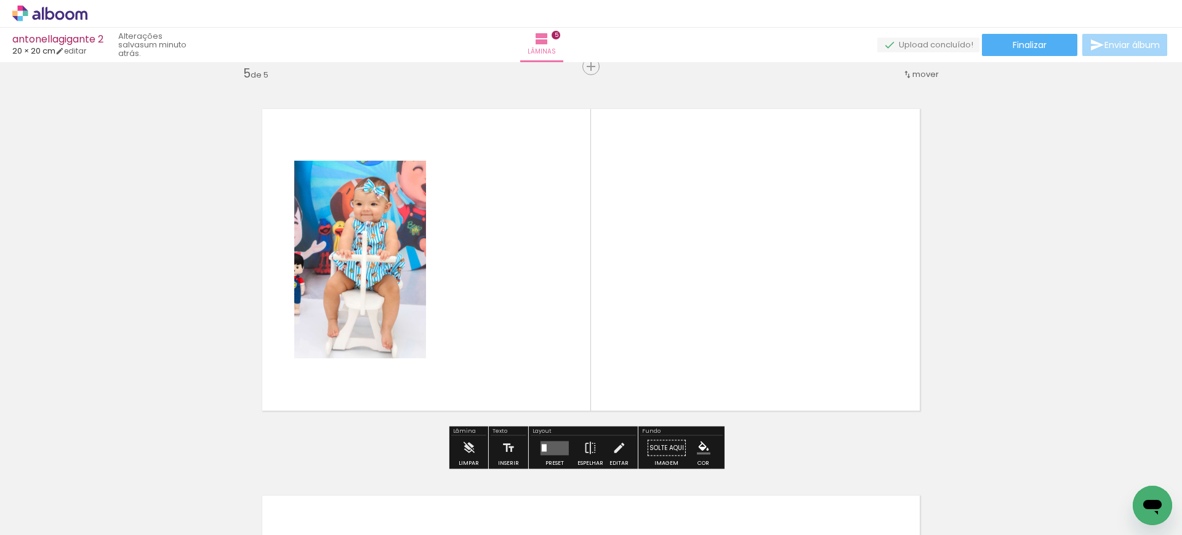
drag, startPoint x: 864, startPoint y: 491, endPoint x: 660, endPoint y: 286, distance: 289.0
click at [660, 286] on quentale-workspace at bounding box center [591, 267] width 1182 height 535
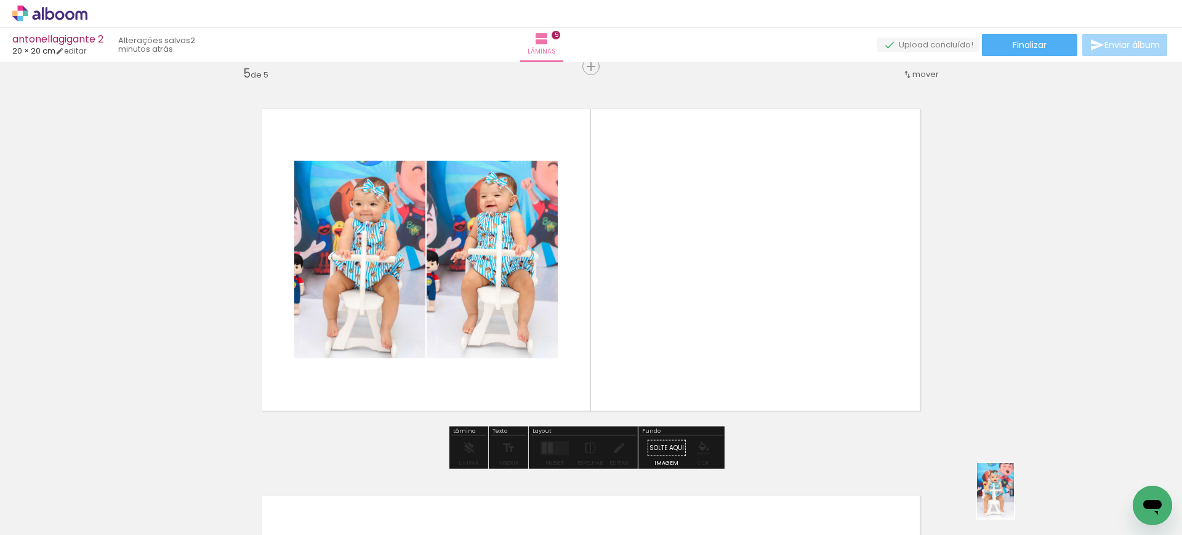
drag, startPoint x: 1002, startPoint y: 499, endPoint x: 1017, endPoint y: 503, distance: 16.0
click at [1014, 503] on div at bounding box center [993, 493] width 41 height 61
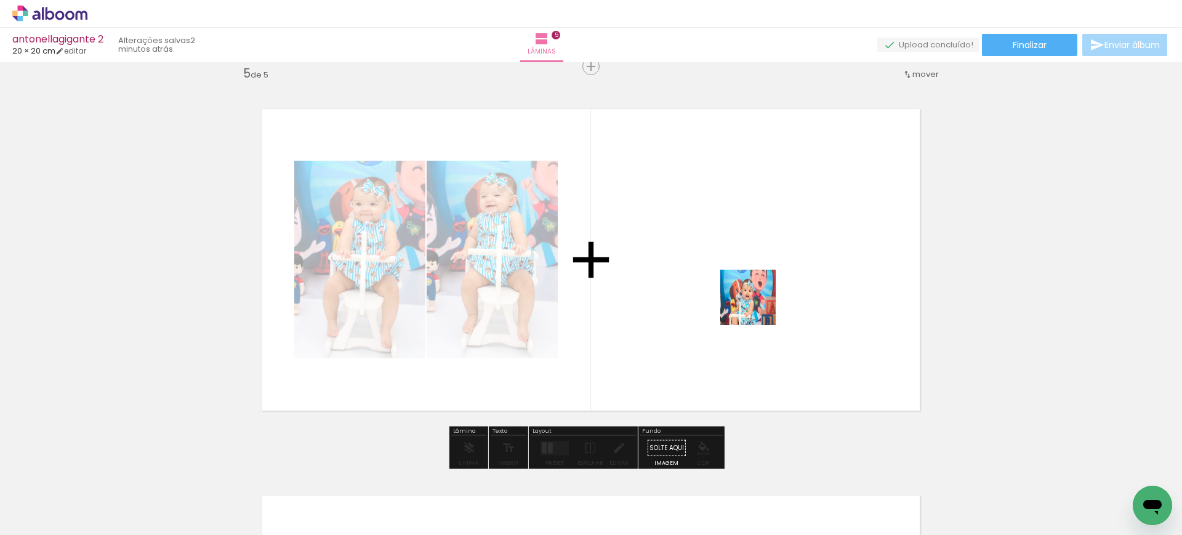
drag, startPoint x: 927, startPoint y: 495, endPoint x: 755, endPoint y: 302, distance: 258.5
click at [755, 302] on quentale-workspace at bounding box center [591, 267] width 1182 height 535
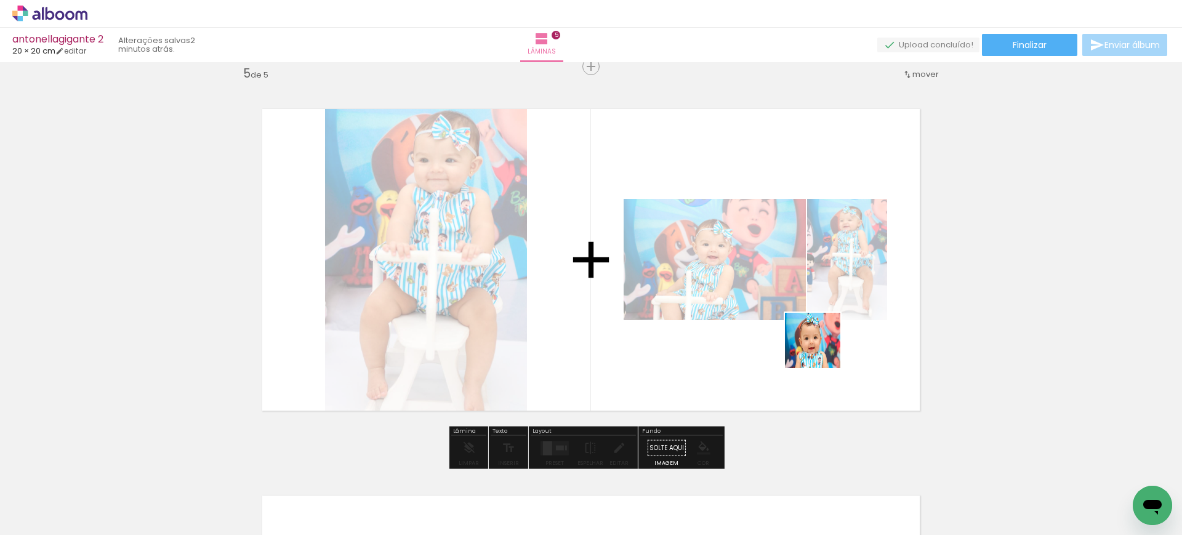
drag, startPoint x: 1071, startPoint y: 497, endPoint x: 746, endPoint y: 291, distance: 385.4
click at [746, 291] on quentale-workspace at bounding box center [591, 267] width 1182 height 535
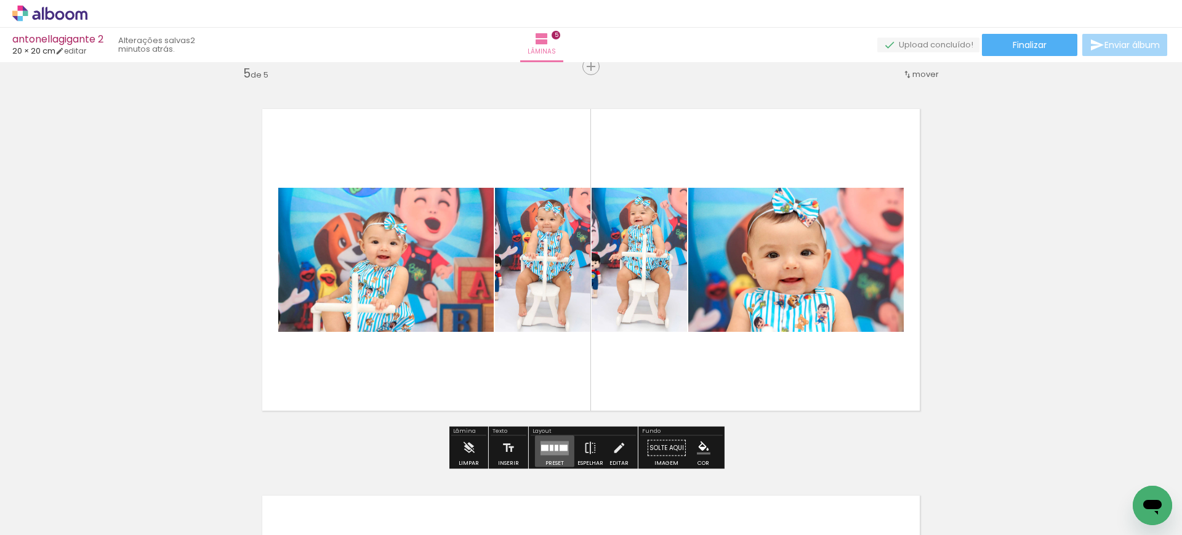
click at [553, 442] on quentale-layouter at bounding box center [554, 448] width 28 height 14
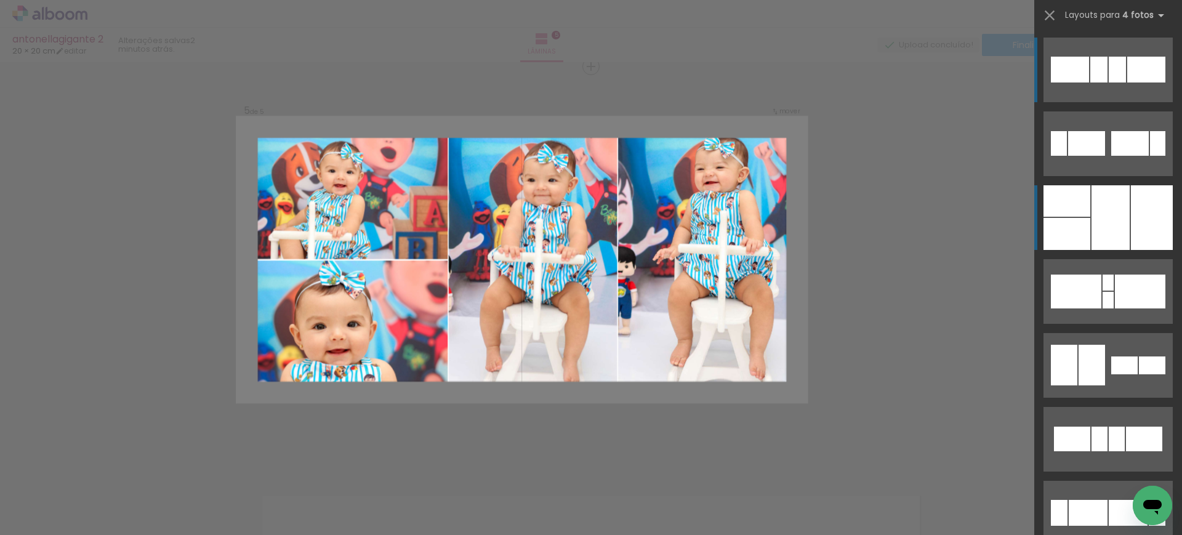
click at [1121, 196] on div at bounding box center [1110, 217] width 38 height 65
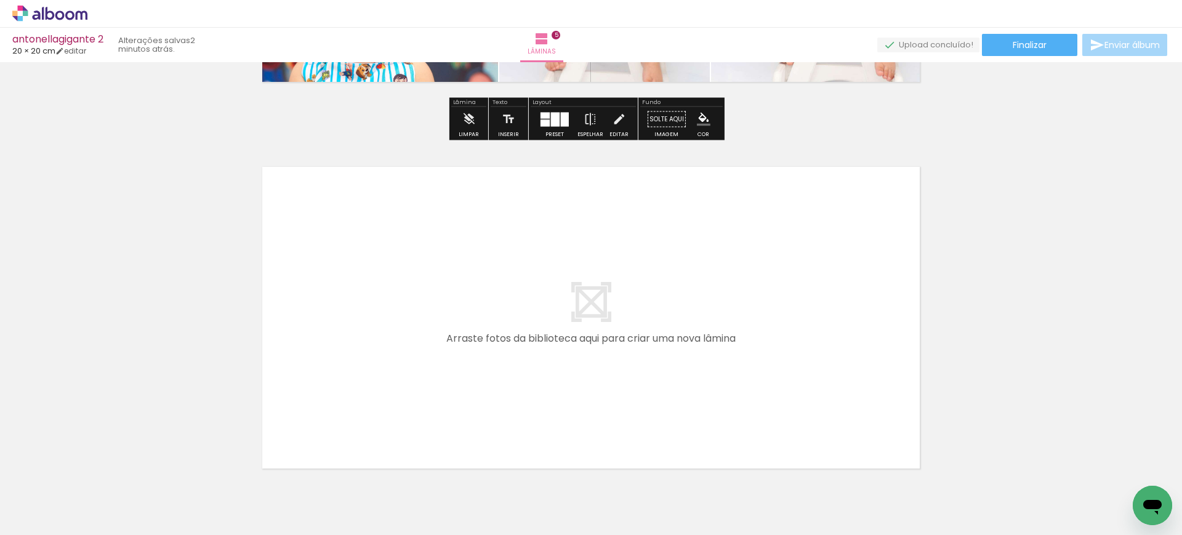
scroll to position [1897, 0]
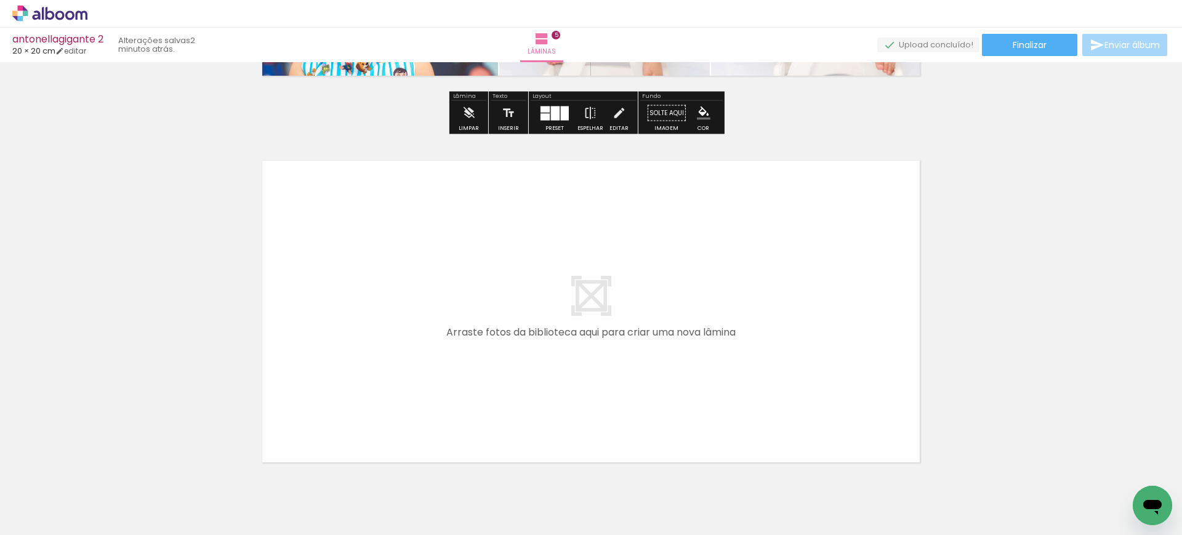
drag, startPoint x: 987, startPoint y: 469, endPoint x: 650, endPoint y: 310, distance: 372.2
click at [650, 310] on quentale-workspace at bounding box center [591, 267] width 1182 height 535
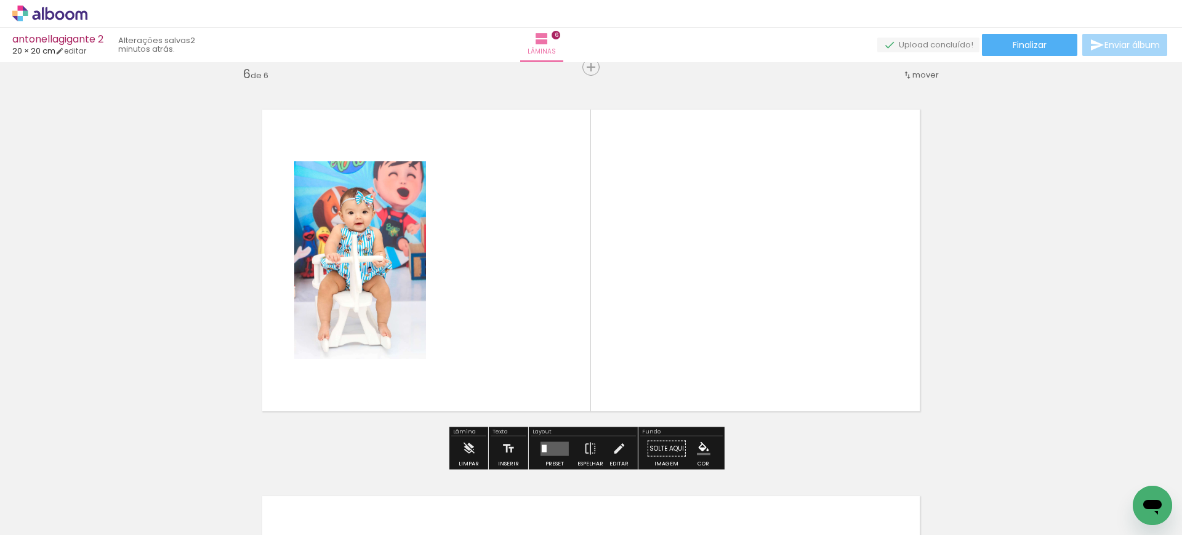
scroll to position [1948, 0]
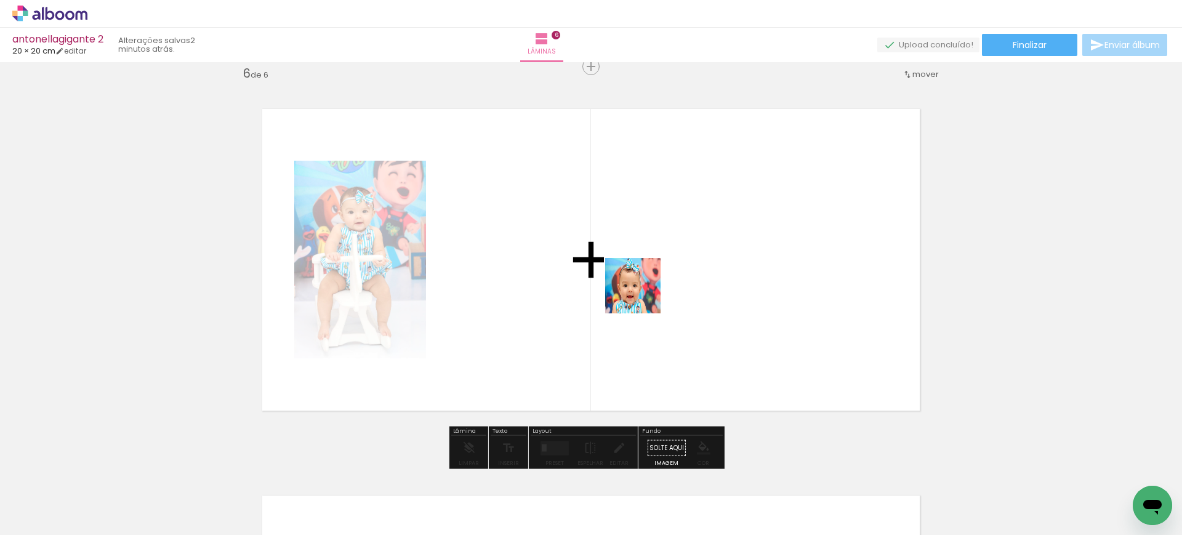
drag, startPoint x: 1122, startPoint y: 497, endPoint x: 636, endPoint y: 292, distance: 527.3
click at [636, 292] on quentale-workspace at bounding box center [591, 267] width 1182 height 535
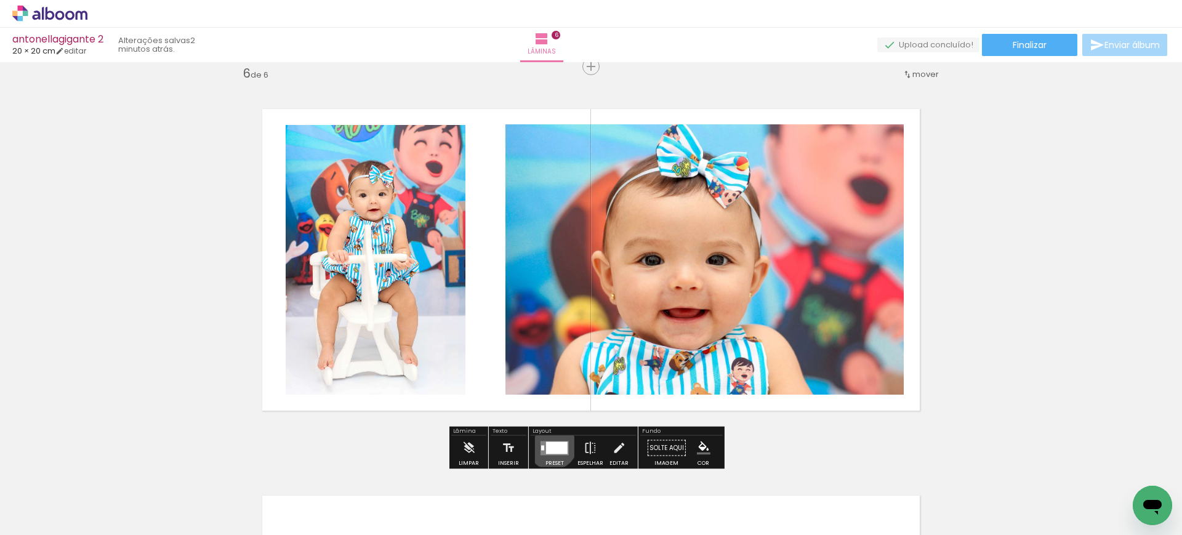
click at [549, 444] on div at bounding box center [557, 447] width 22 height 12
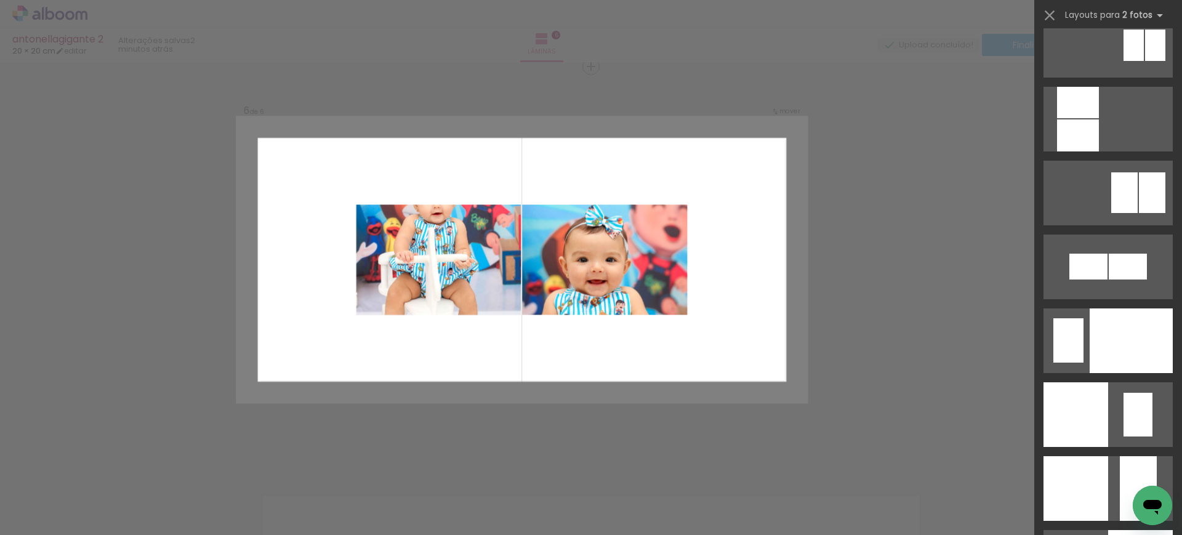
scroll to position [4679, 0]
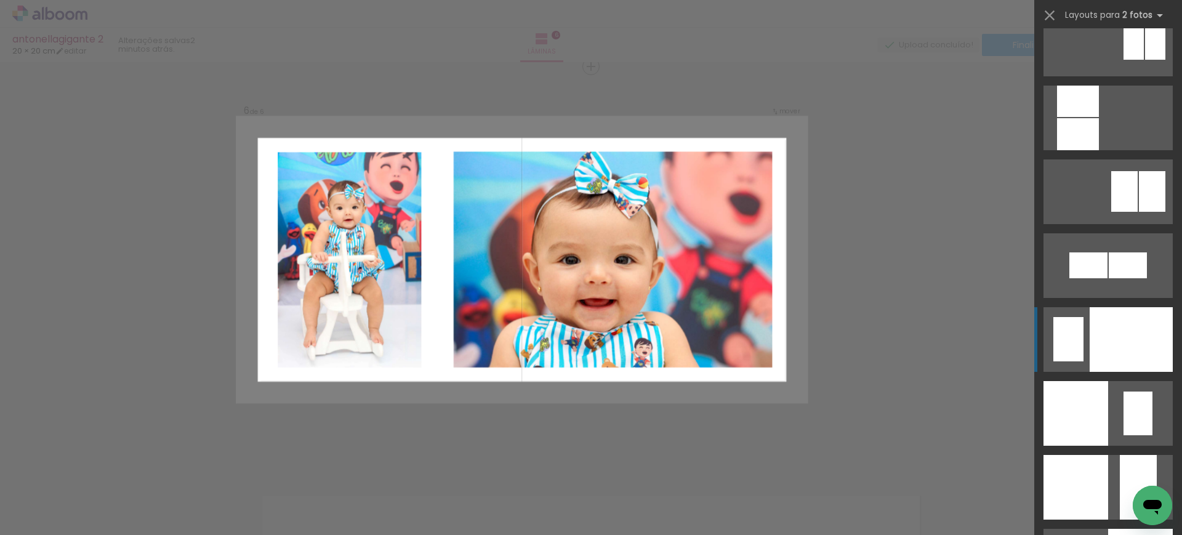
drag, startPoint x: 1056, startPoint y: 301, endPoint x: 1080, endPoint y: 327, distance: 35.7
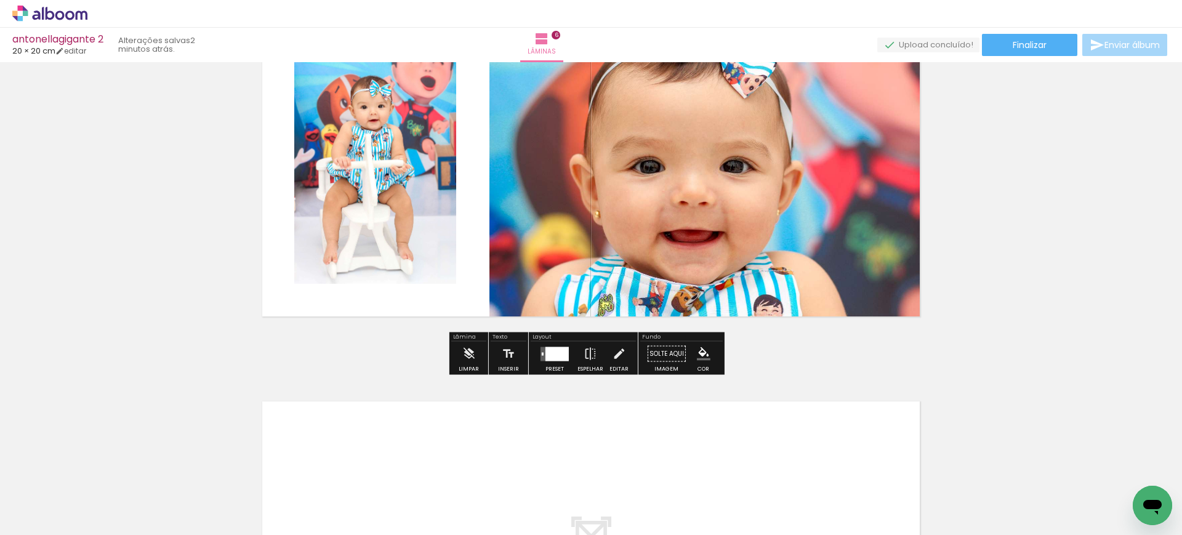
scroll to position [2046, 0]
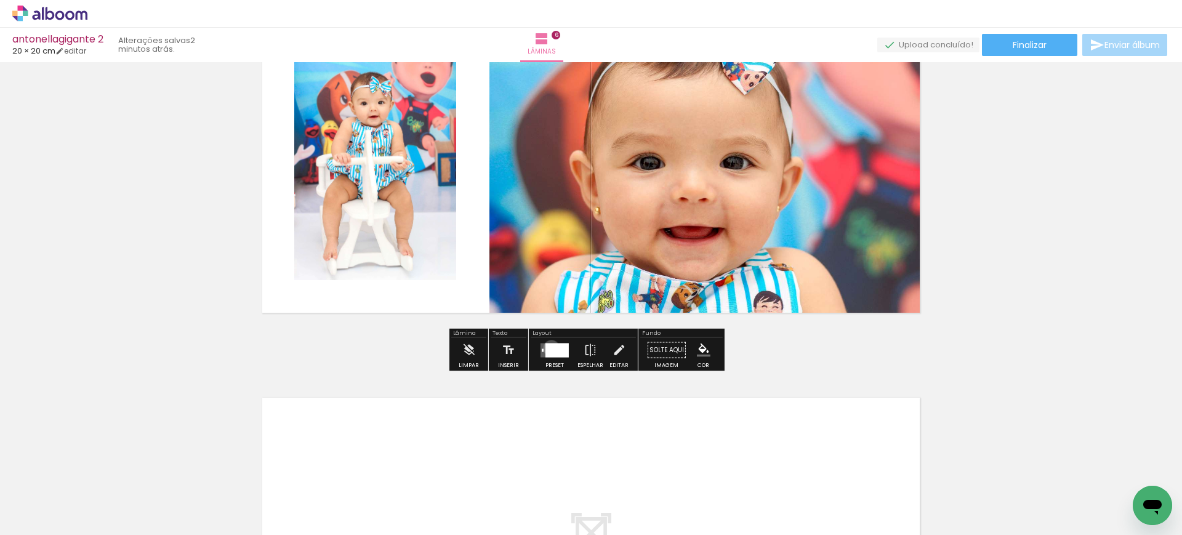
click at [548, 348] on div at bounding box center [556, 350] width 23 height 14
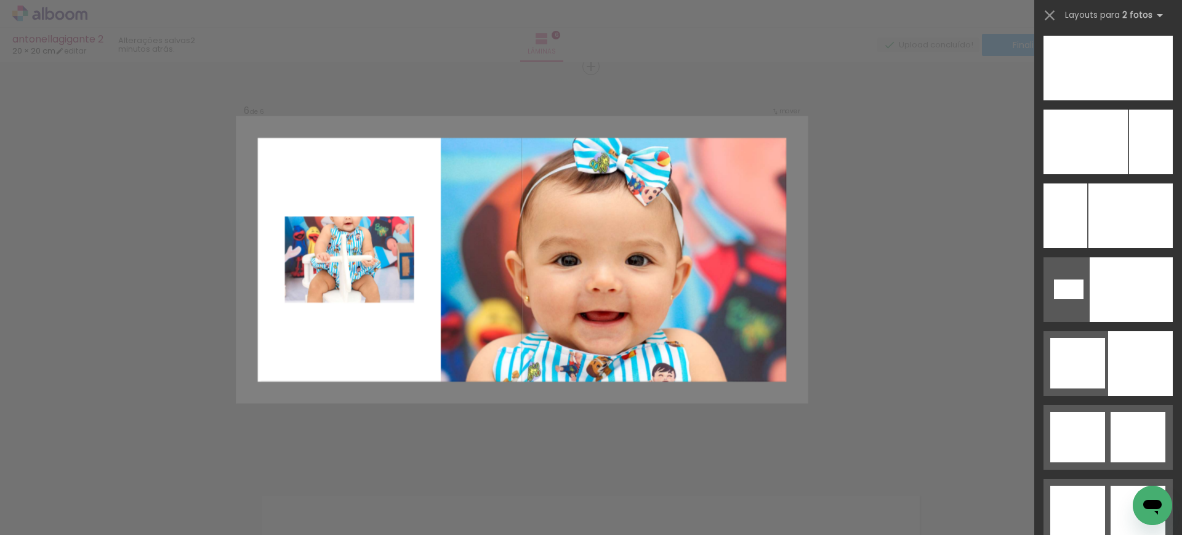
scroll to position [5750, 0]
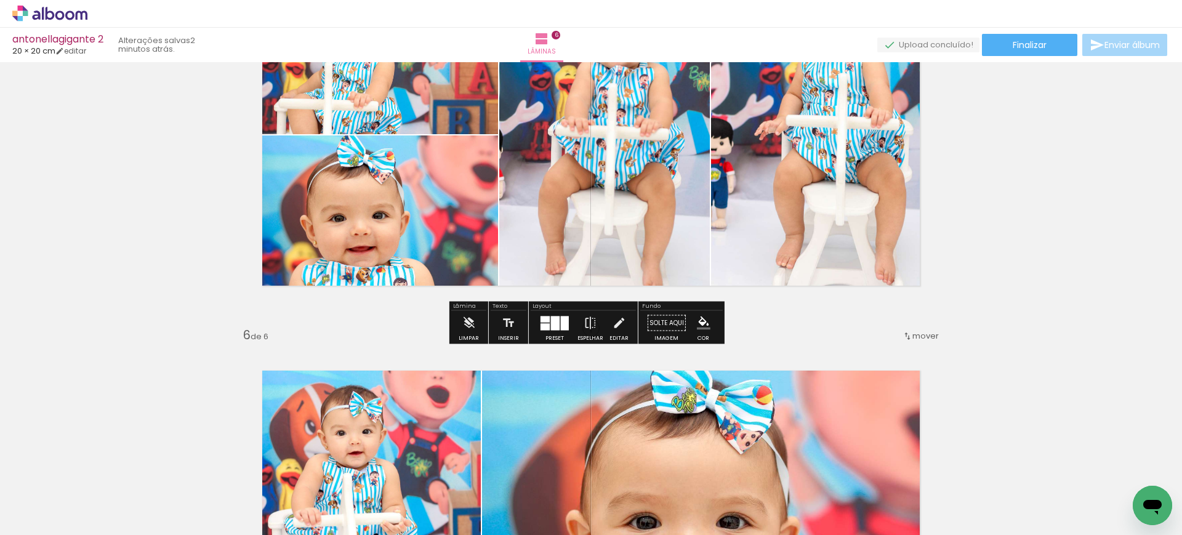
scroll to position [1691, 0]
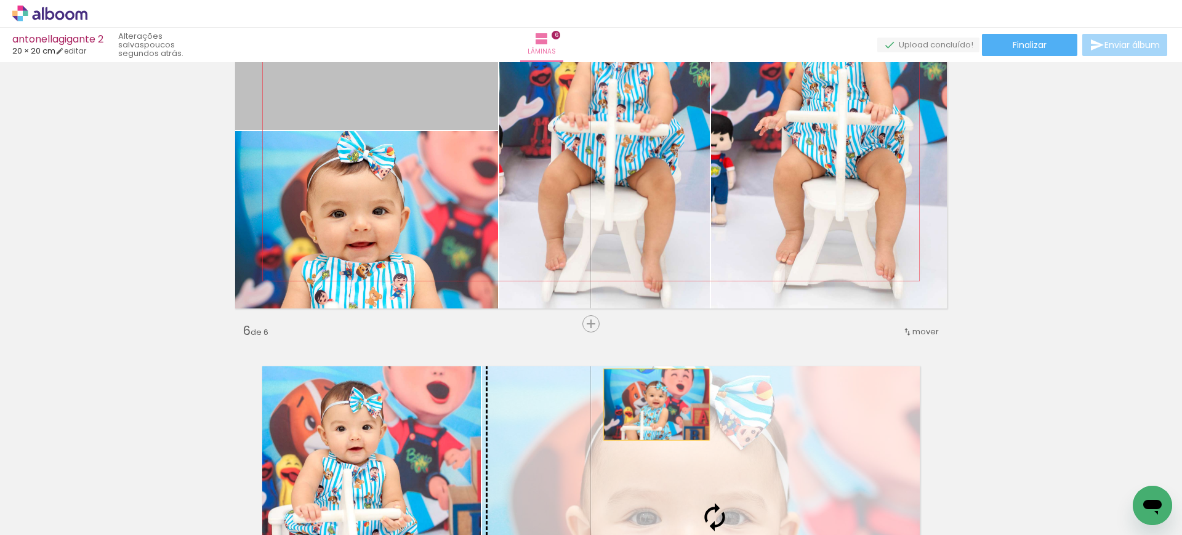
drag, startPoint x: 442, startPoint y: 103, endPoint x: 651, endPoint y: 404, distance: 366.3
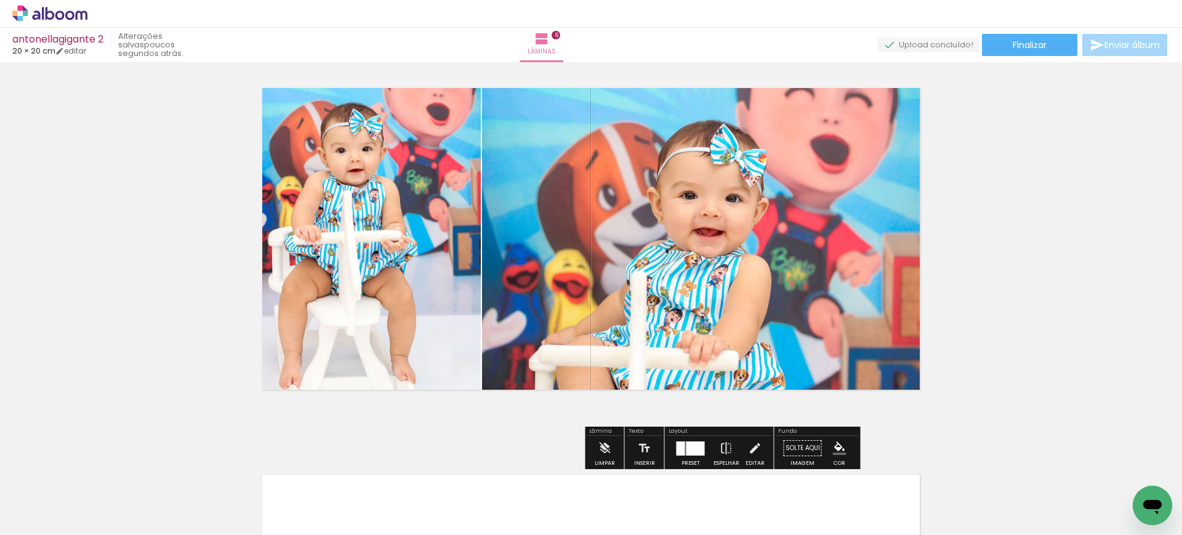
scroll to position [1970, 0]
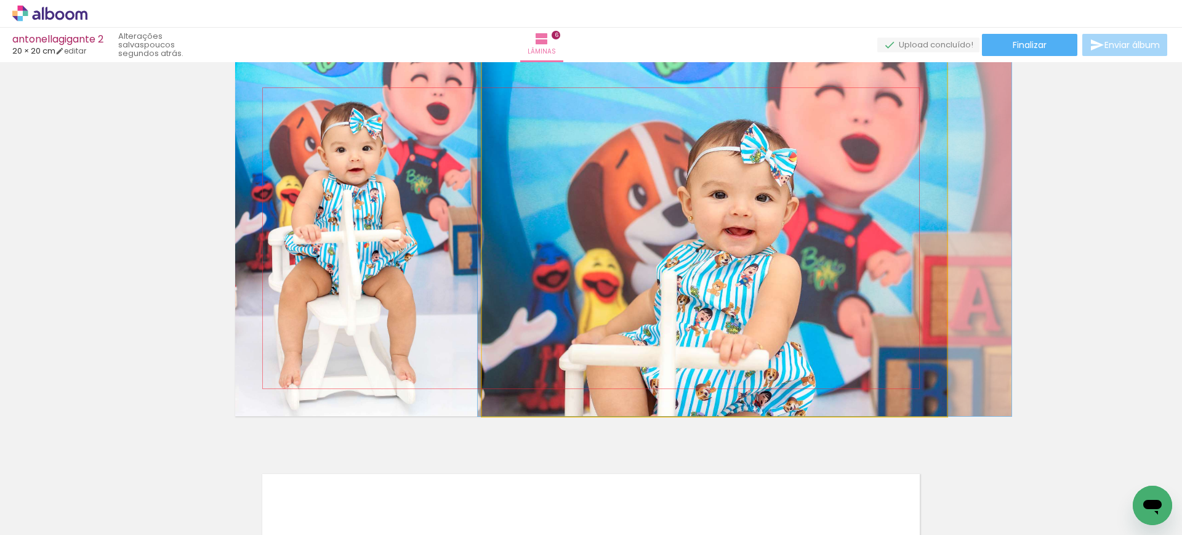
drag, startPoint x: 651, startPoint y: 350, endPoint x: 681, endPoint y: 289, distance: 68.5
